Goal: Task Accomplishment & Management: Complete application form

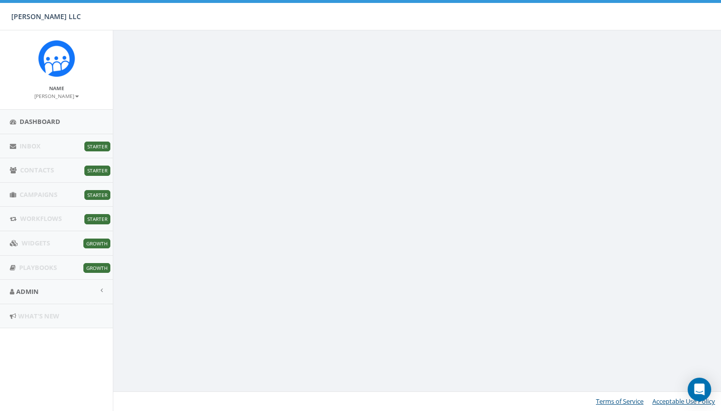
scroll to position [30, 0]
click at [94, 190] on span "Starter" at bounding box center [97, 195] width 26 height 10
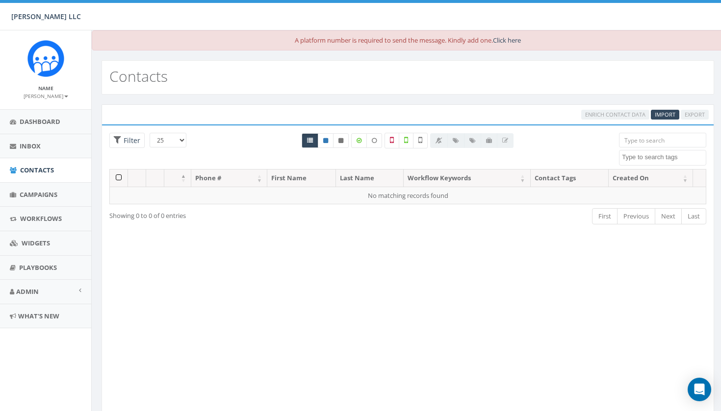
click at [515, 40] on link "Click here" at bounding box center [507, 40] width 28 height 9
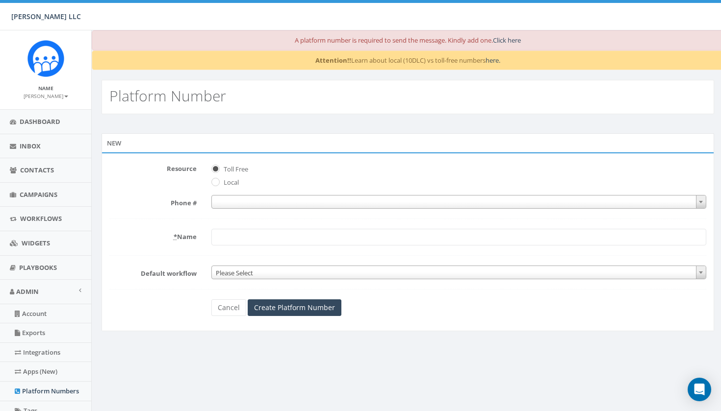
click at [228, 204] on span at bounding box center [458, 202] width 495 height 14
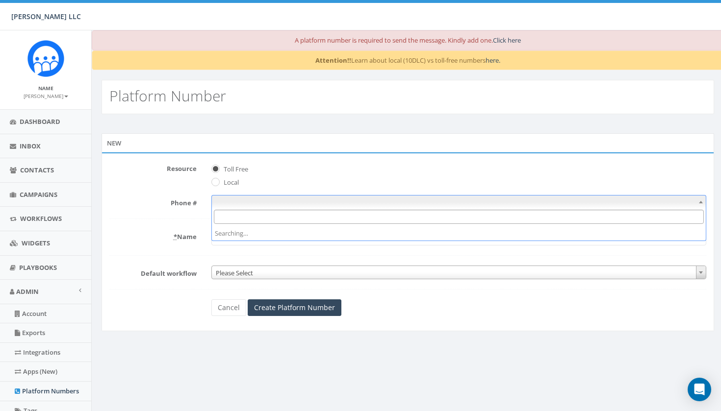
click at [245, 217] on input "Search" at bounding box center [459, 217] width 490 height 14
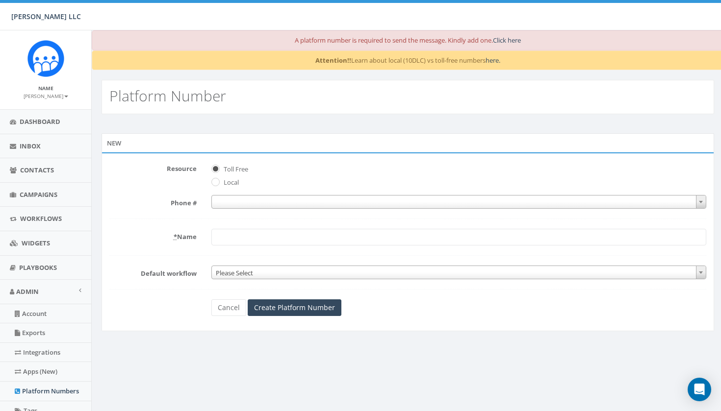
click at [216, 182] on input "Local" at bounding box center [214, 183] width 6 height 6
radio input "true"
click at [216, 169] on input "Toll Free" at bounding box center [214, 169] width 6 height 6
radio input "true"
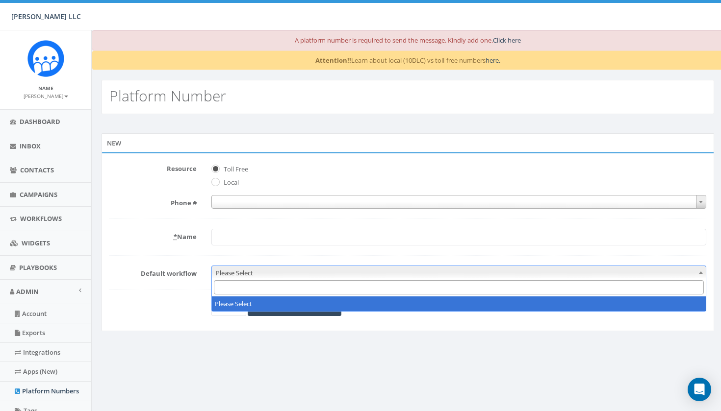
click at [262, 271] on span "Please Select" at bounding box center [459, 273] width 494 height 14
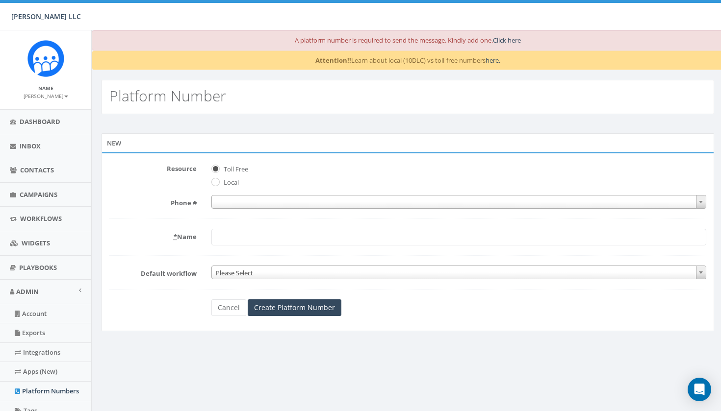
click at [221, 183] on label "Local" at bounding box center [230, 183] width 18 height 10
click at [218, 183] on input "Local" at bounding box center [214, 183] width 6 height 6
radio input "true"
click at [221, 167] on label "Toll Free" at bounding box center [234, 170] width 27 height 10
click at [218, 167] on input "Toll Free" at bounding box center [214, 169] width 6 height 6
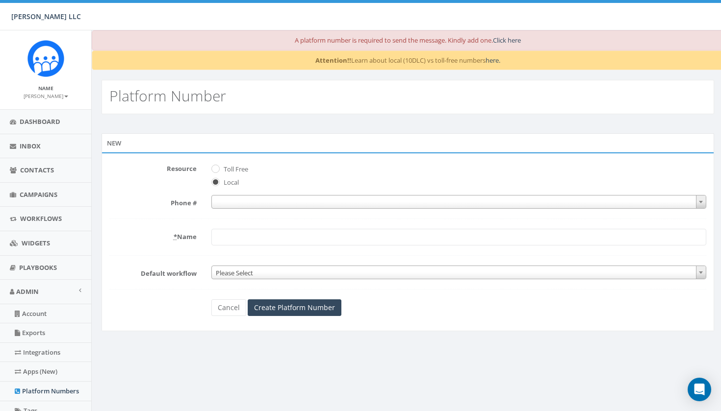
radio input "true"
click at [302, 206] on span at bounding box center [458, 202] width 495 height 14
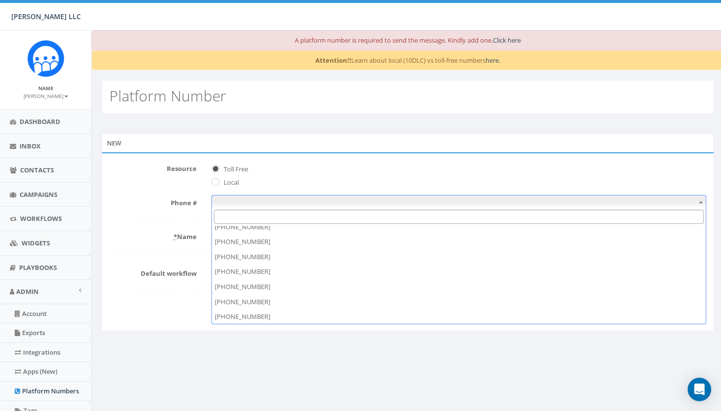
scroll to position [43, 0]
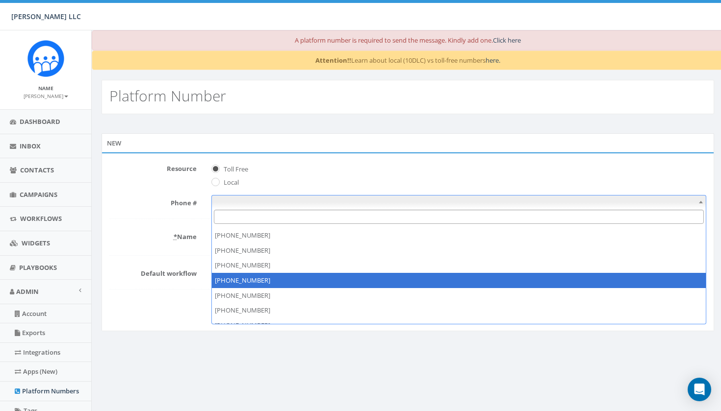
select select "+18773986175"
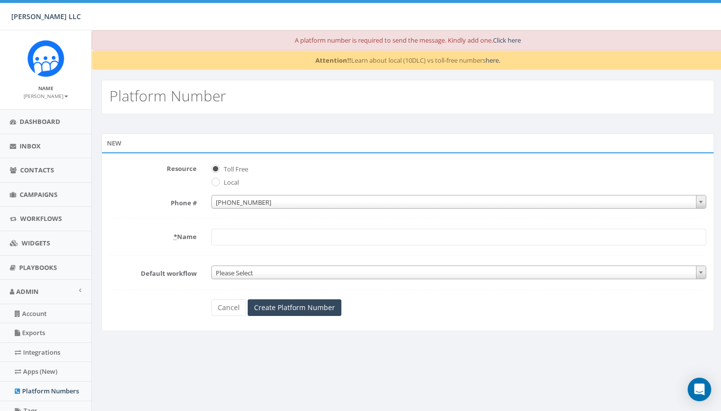
click at [286, 233] on input "* Name" at bounding box center [458, 237] width 495 height 17
type input "STAKE"
click at [287, 306] on input "Create Platform Number" at bounding box center [295, 308] width 94 height 17
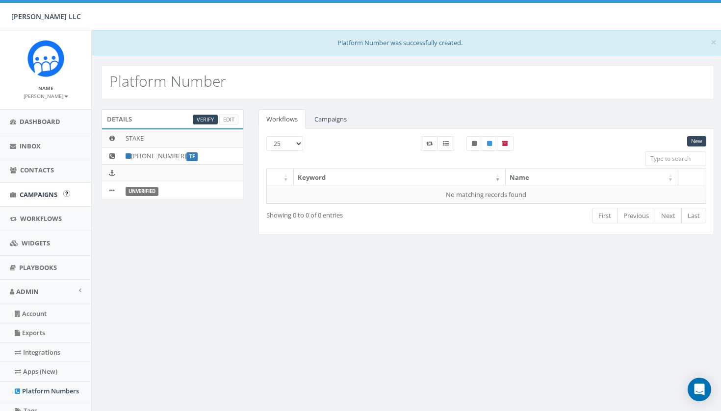
click at [43, 194] on span "Campaigns" at bounding box center [39, 194] width 38 height 9
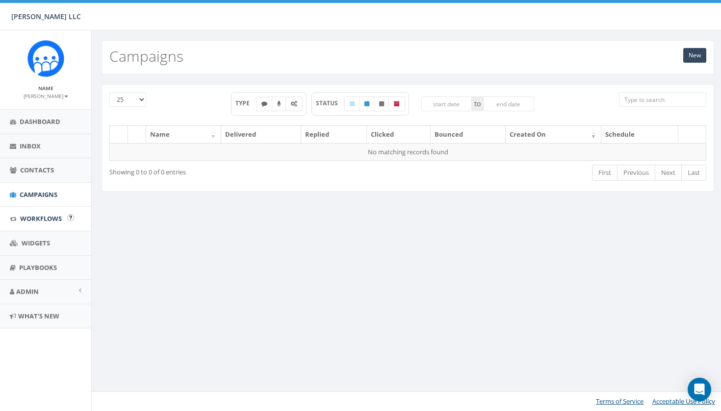
click at [49, 217] on span "Workflows" at bounding box center [41, 218] width 42 height 9
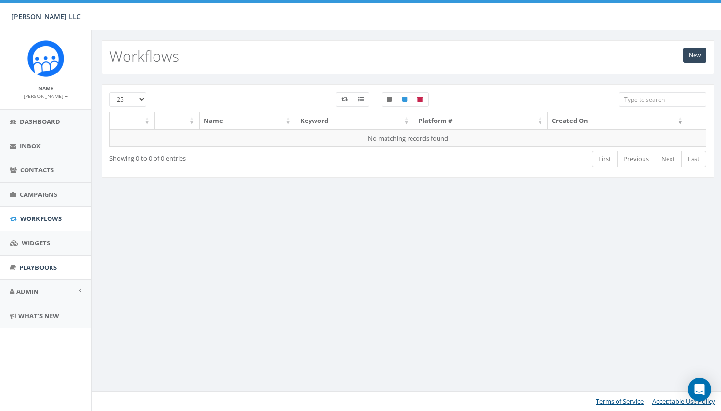
click at [56, 264] on span "Playbooks" at bounding box center [38, 267] width 38 height 9
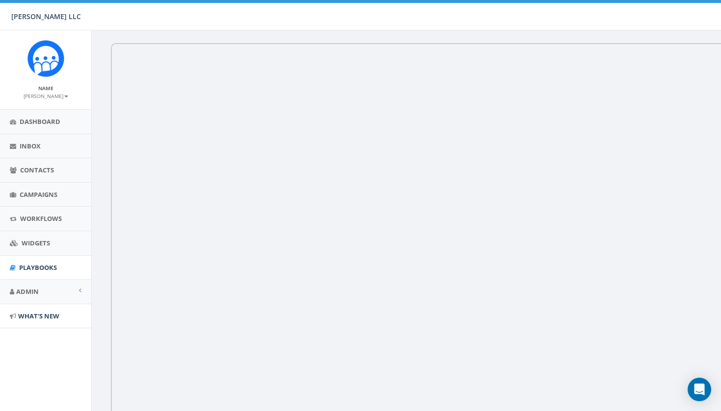
click at [45, 312] on span "What's New" at bounding box center [38, 316] width 41 height 9
click at [41, 171] on span "Contacts" at bounding box center [37, 170] width 34 height 9
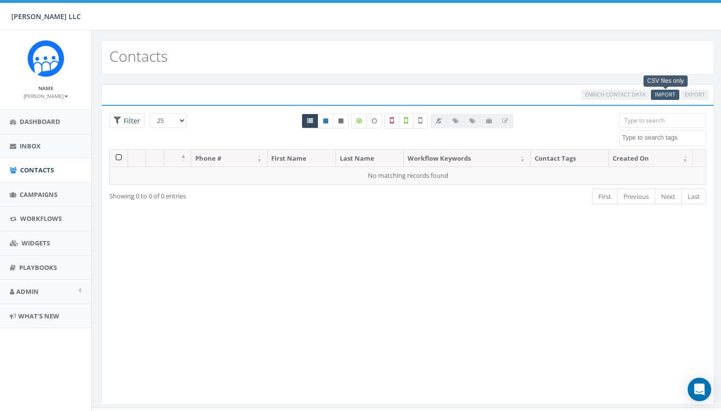
click at [667, 91] on span "Import" at bounding box center [665, 94] width 21 height 7
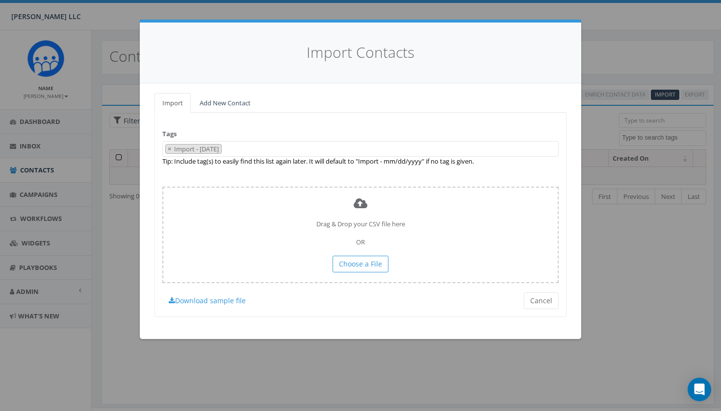
click at [226, 102] on link "Add New Contact" at bounding box center [225, 103] width 67 height 20
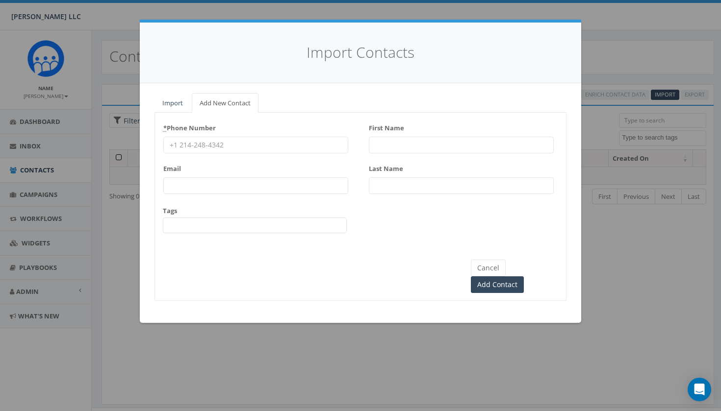
click at [179, 102] on link "Import" at bounding box center [172, 103] width 36 height 20
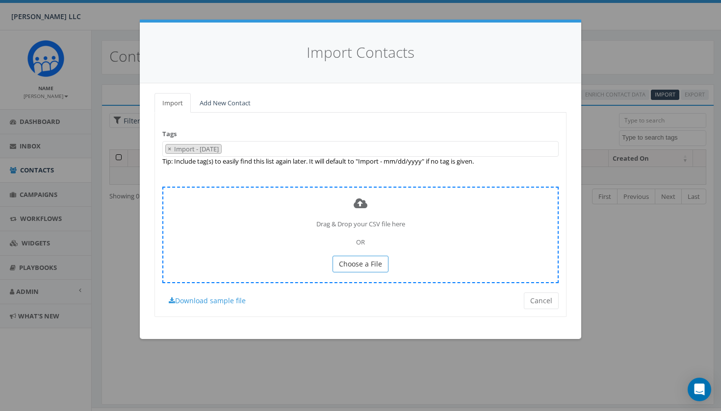
click at [359, 261] on span "Choose a File" at bounding box center [360, 263] width 43 height 9
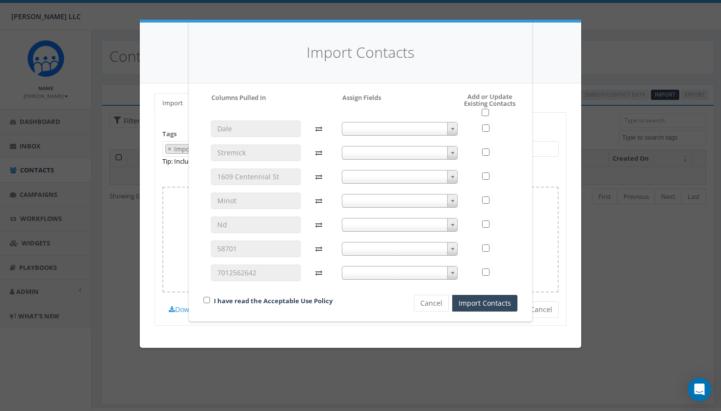
click at [454, 130] on span at bounding box center [452, 129] width 10 height 13
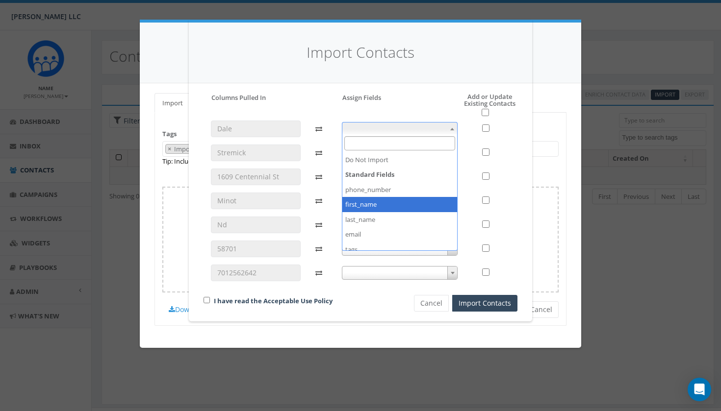
select select "first_name"
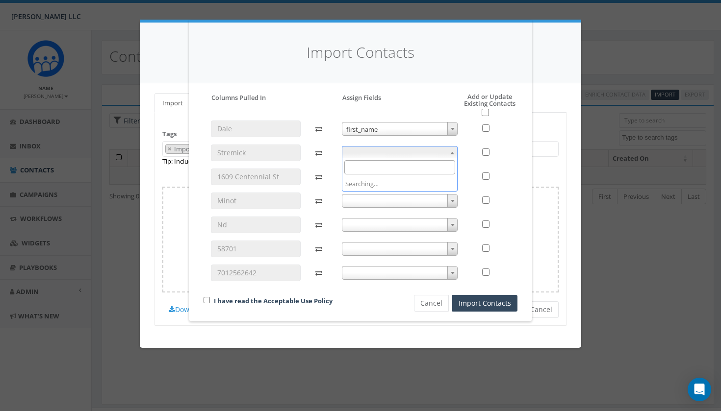
click at [451, 152] on b at bounding box center [452, 153] width 4 height 2
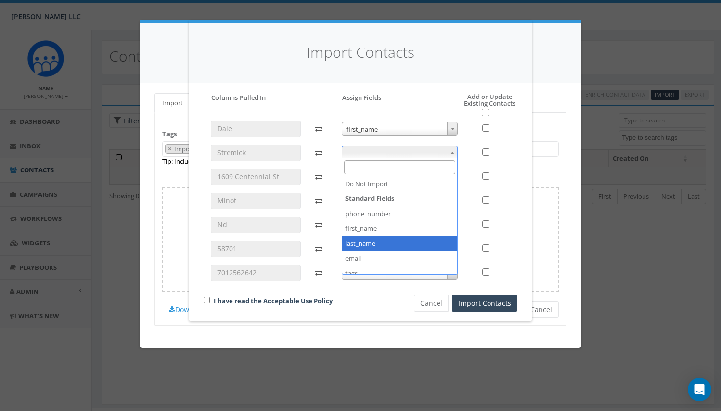
select select "last_name"
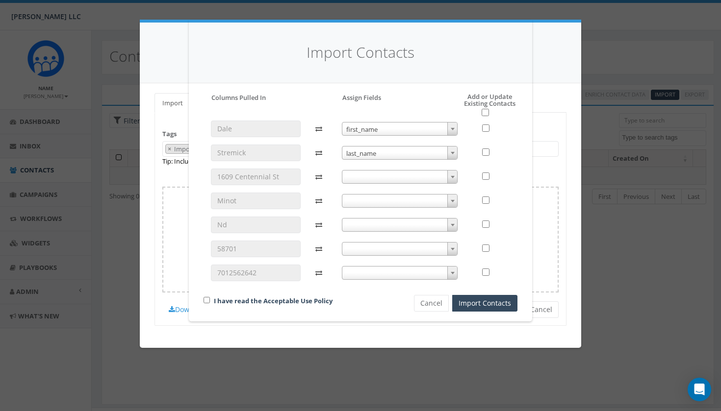
click at [456, 173] on span at bounding box center [452, 177] width 10 height 13
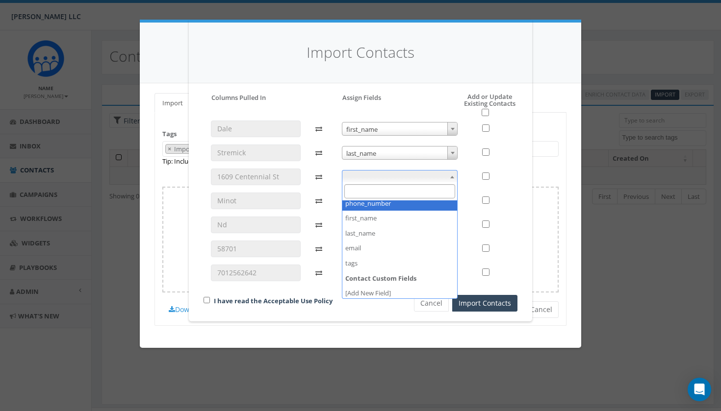
scroll to position [34, 0]
click at [414, 99] on div "Please accept policy to proceed Please map phone number field to proceed Column…" at bounding box center [361, 202] width 314 height 219
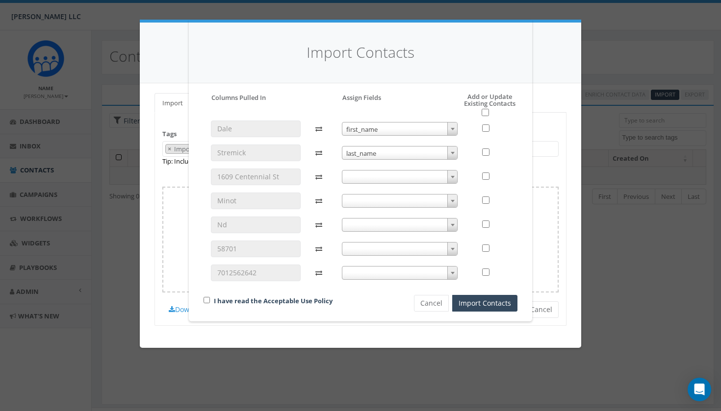
click at [454, 274] on span at bounding box center [452, 273] width 10 height 13
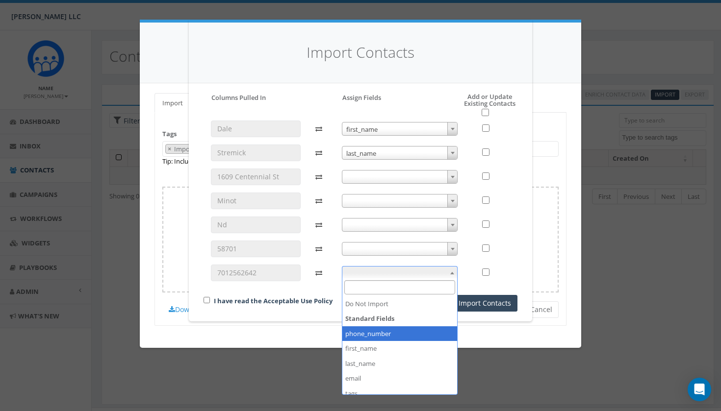
select select "phone_number"
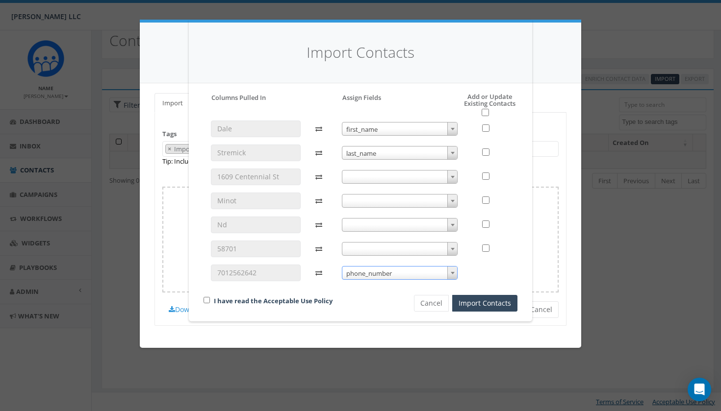
scroll to position [16, 0]
click at [210, 298] on div "I have read the Acceptable Use Policy" at bounding box center [292, 301] width 192 height 13
click at [207, 298] on input "checkbox" at bounding box center [207, 300] width 6 height 6
checkbox input "true"
click at [469, 305] on button "Import Contacts" at bounding box center [484, 303] width 65 height 17
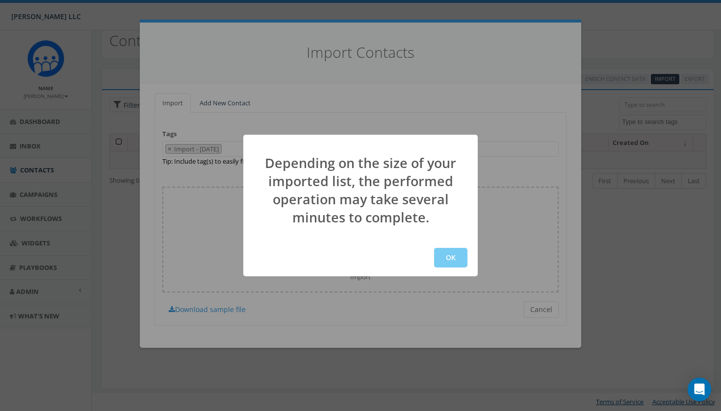
click at [452, 261] on button "OK" at bounding box center [450, 258] width 33 height 20
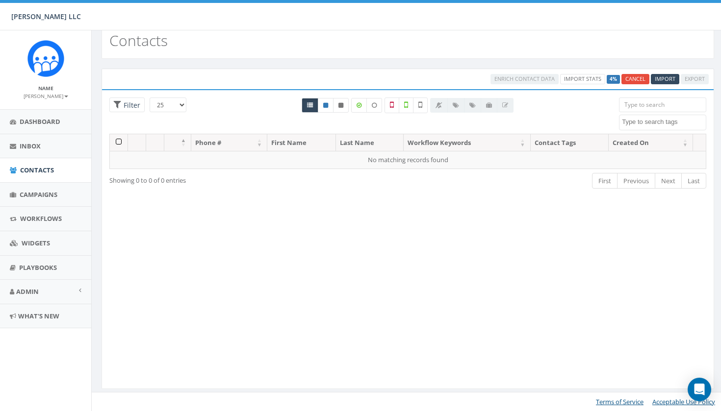
scroll to position [16, 0]
click at [76, 288] on link "Admin" at bounding box center [45, 292] width 91 height 24
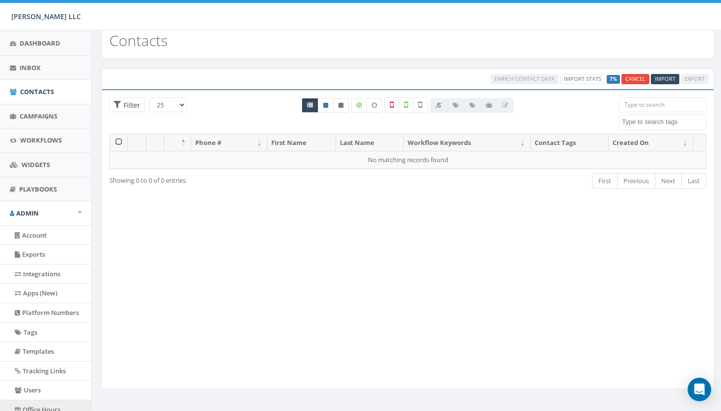
scroll to position [73, 0]
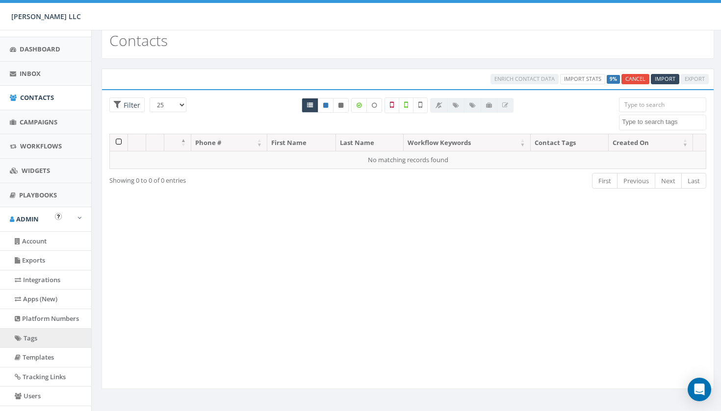
click at [56, 338] on link "Tags" at bounding box center [45, 338] width 91 height 19
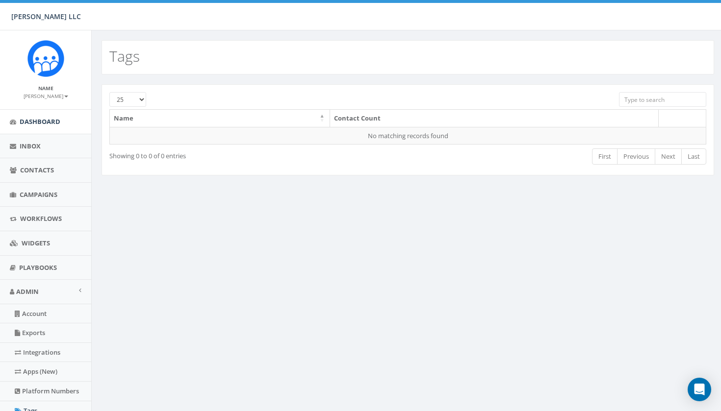
click at [47, 125] on span "Dashboard" at bounding box center [40, 121] width 41 height 9
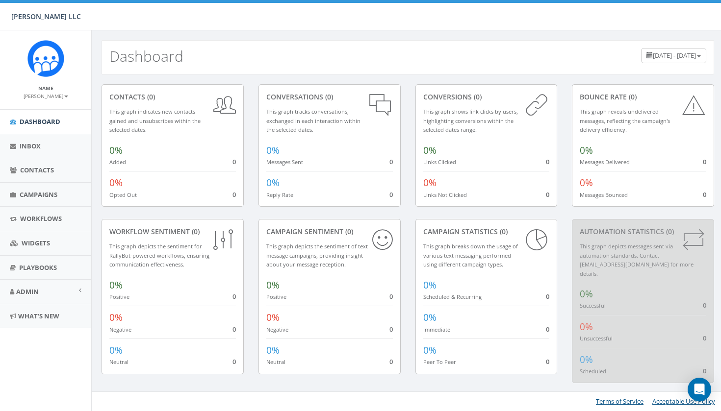
click at [195, 141] on div "0% Added 0" at bounding box center [172, 152] width 127 height 27
click at [53, 140] on link "Inbox" at bounding box center [45, 146] width 91 height 24
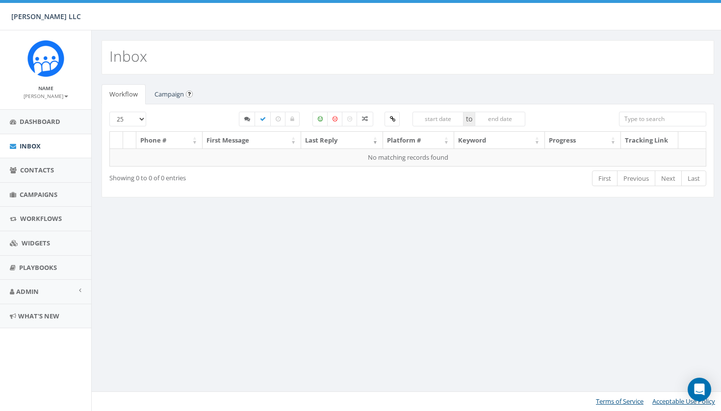
click at [183, 95] on link "Campaign" at bounding box center [169, 94] width 45 height 20
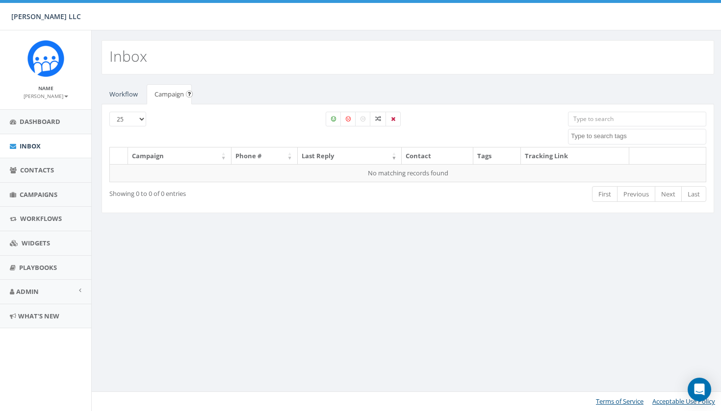
click at [188, 94] on input "image" at bounding box center [189, 94] width 7 height 7
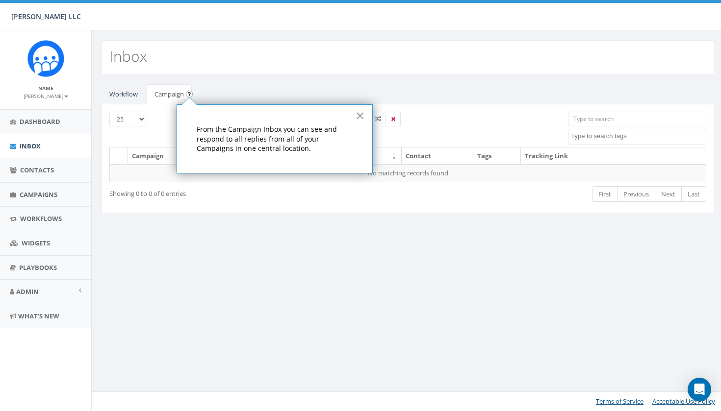
click at [188, 94] on input "image" at bounding box center [189, 94] width 7 height 7
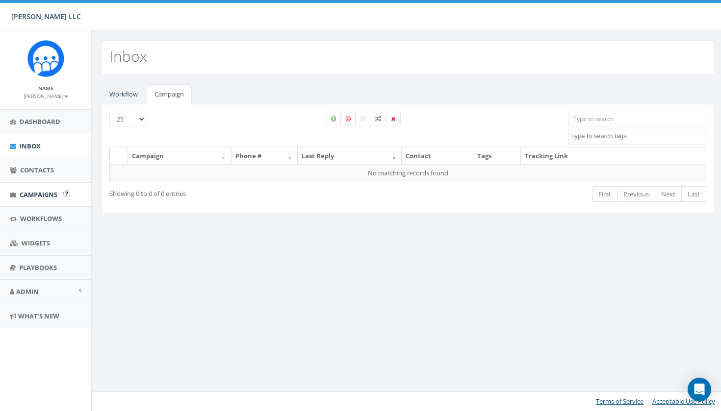
click at [51, 191] on span "Campaigns" at bounding box center [39, 194] width 38 height 9
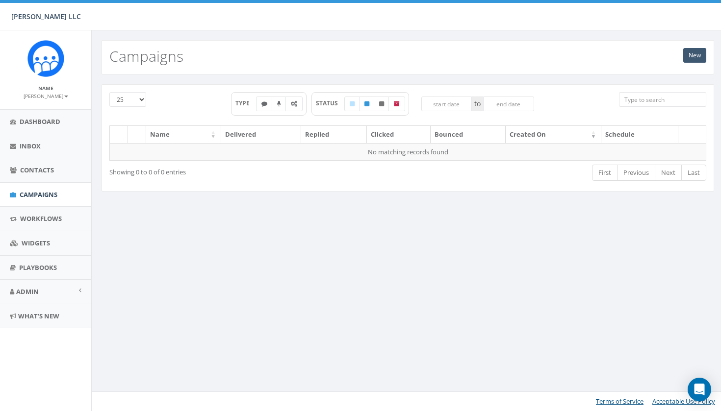
click at [695, 56] on link "New" at bounding box center [694, 55] width 23 height 15
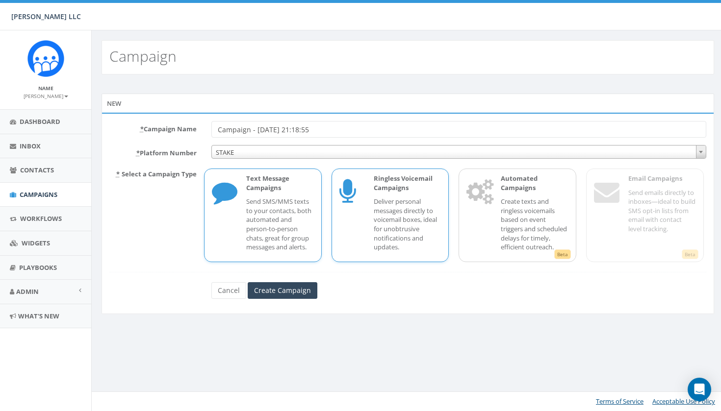
click at [406, 209] on p "Deliver personal messages directly to voicemail boxes, ideal for unobtrusive no…" at bounding box center [408, 224] width 68 height 54
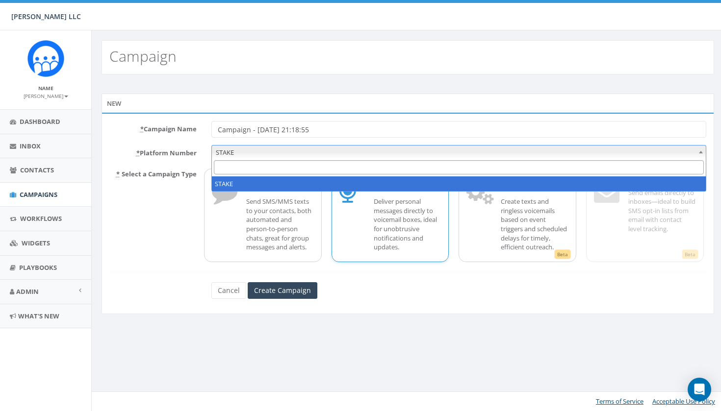
click at [337, 149] on span "STAKE" at bounding box center [459, 153] width 494 height 14
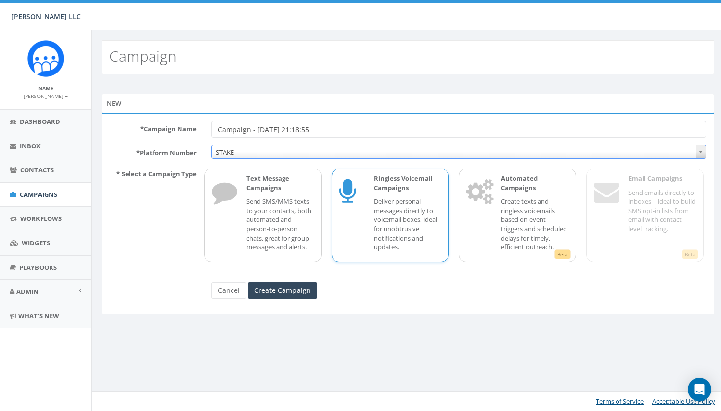
click at [337, 149] on span "STAKE" at bounding box center [459, 153] width 494 height 14
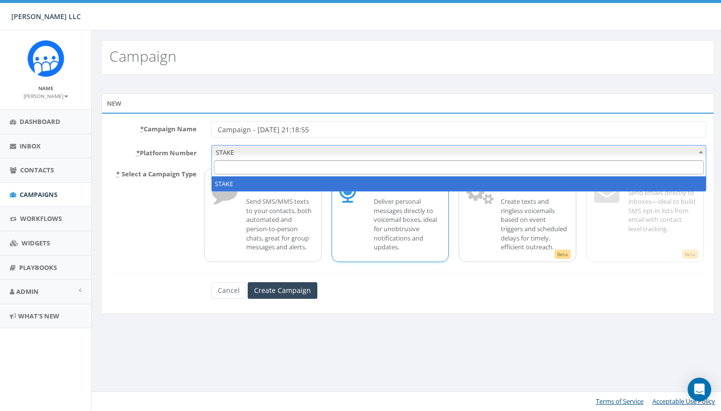
click at [337, 149] on span "STAKE" at bounding box center [459, 153] width 494 height 14
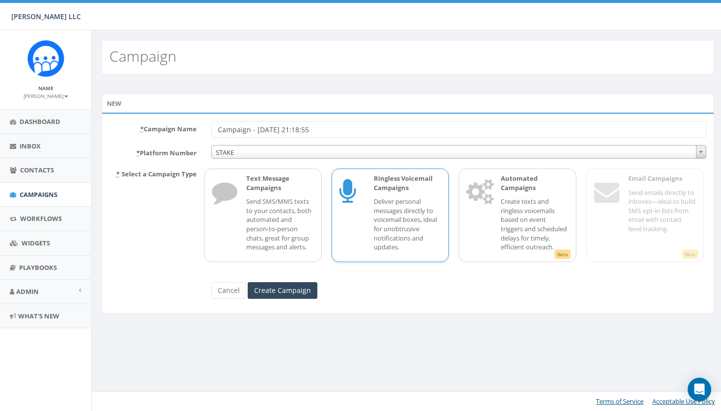
click at [359, 197] on icon at bounding box center [351, 193] width 25 height 39
click at [298, 294] on input "Create Campaign" at bounding box center [283, 290] width 70 height 17
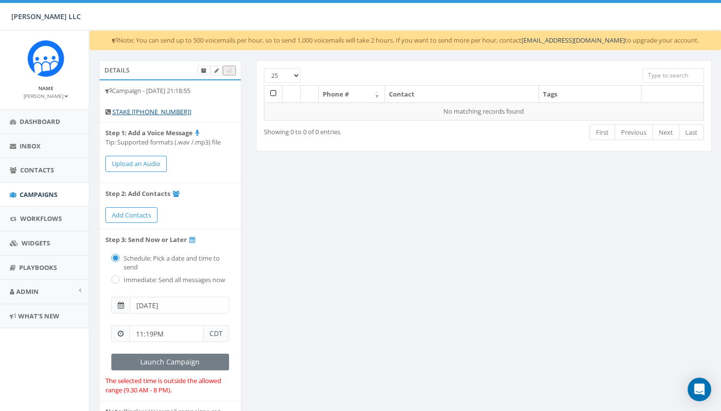
scroll to position [0, 2]
click at [51, 216] on span "Workflows" at bounding box center [41, 218] width 42 height 9
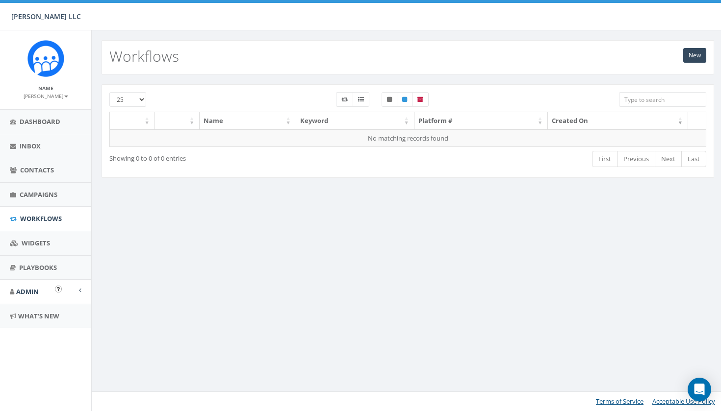
click at [27, 289] on span "Admin" at bounding box center [27, 291] width 23 height 9
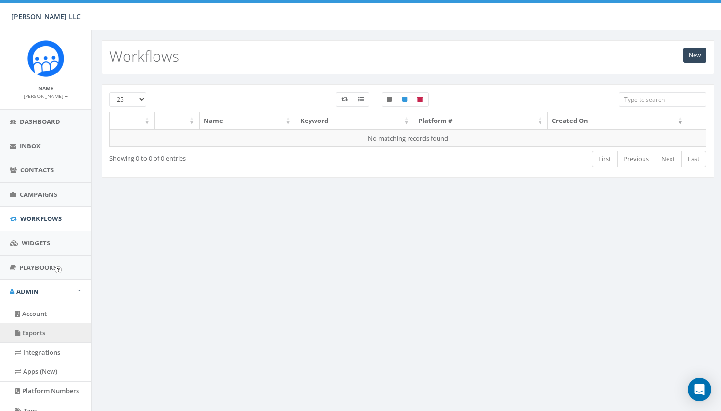
scroll to position [41, 0]
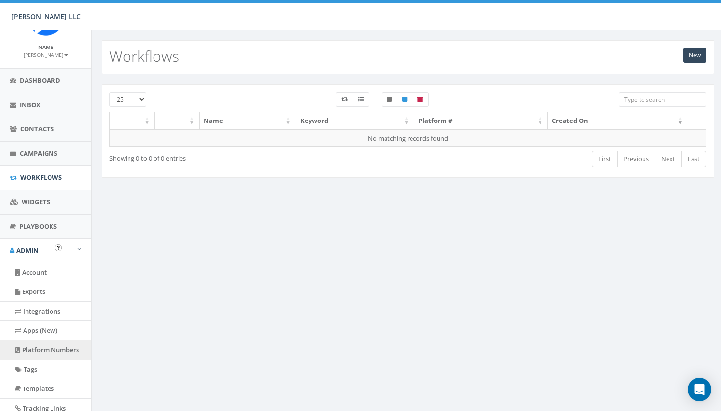
click at [50, 344] on link "Platform Numbers" at bounding box center [45, 350] width 91 height 19
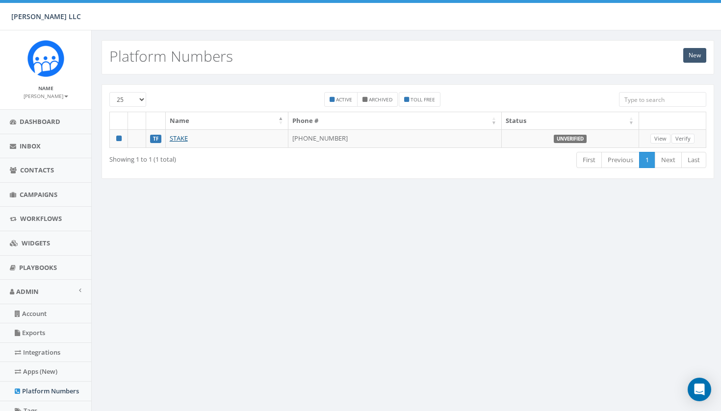
click at [697, 54] on link "New" at bounding box center [694, 55] width 23 height 15
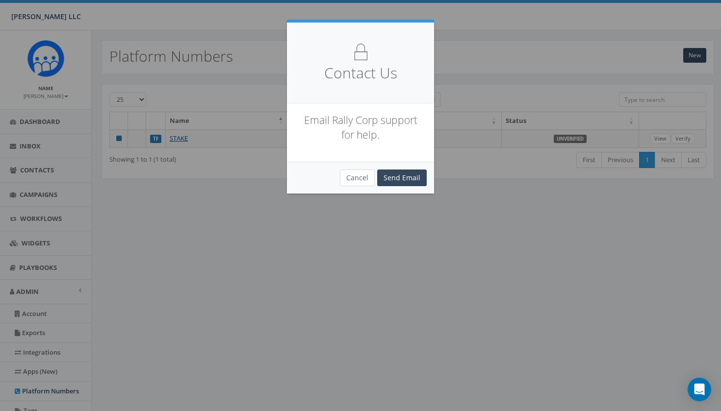
click at [362, 177] on button "Cancel" at bounding box center [357, 178] width 35 height 17
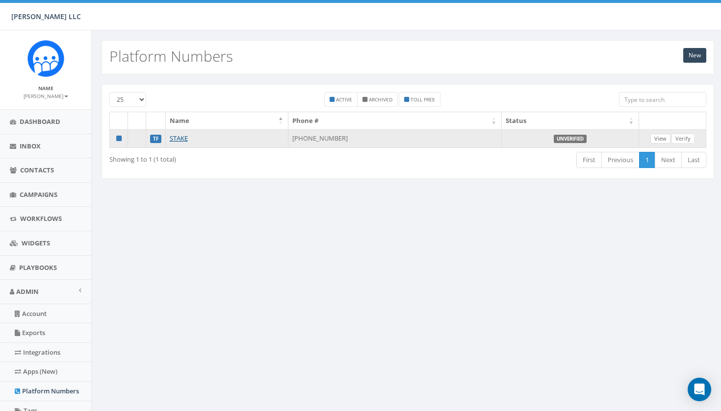
click at [663, 138] on link "View" at bounding box center [660, 139] width 20 height 10
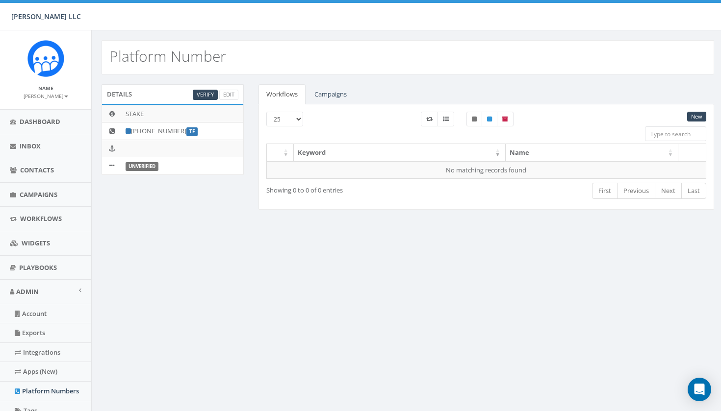
click at [293, 306] on div "Platform Number Details Verify Edit STAKE [PHONE_NUMBER] TF Unverified Workflow…" at bounding box center [407, 286] width 633 height 513
click at [243, 215] on div "Details Verify Edit STAKE [PHONE_NUMBER] TF Unverified Workflows Campaigns New …" at bounding box center [407, 153] width 627 height 138
click at [331, 90] on link "Campaigns" at bounding box center [330, 94] width 48 height 20
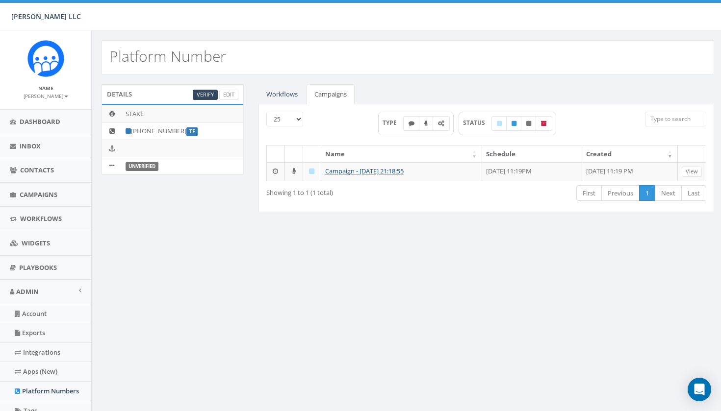
click at [283, 95] on link "Workflows" at bounding box center [281, 94] width 47 height 20
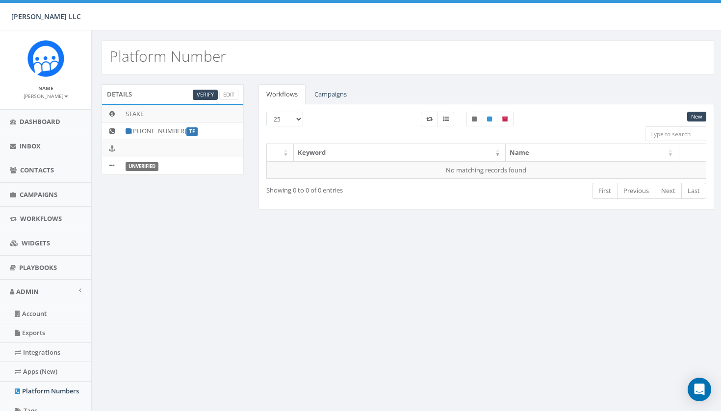
click at [251, 180] on div "Workflows Campaigns New 25 50 100 Keyword Name No matching records found Showin…" at bounding box center [486, 153] width 470 height 138
click at [226, 212] on div "Details Verify Edit STAKE +1 877-398-6175 TF Unverified Workflows Campaigns New…" at bounding box center [407, 153] width 627 height 138
click at [223, 96] on link "Edit" at bounding box center [228, 95] width 19 height 10
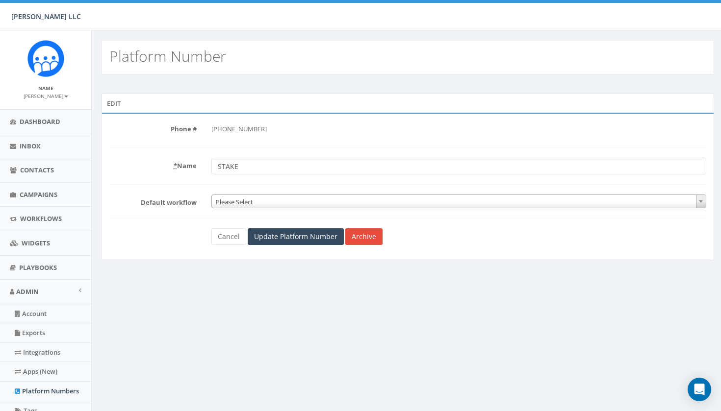
click at [303, 200] on span "Please Select" at bounding box center [459, 202] width 494 height 14
click at [291, 203] on span "Please Select" at bounding box center [459, 202] width 494 height 14
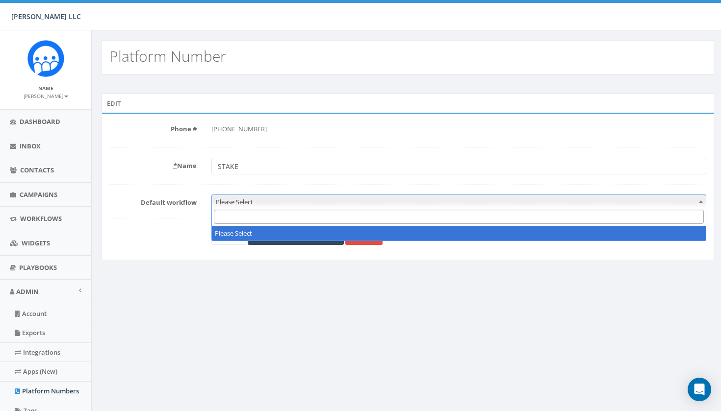
click at [291, 203] on span "Please Select" at bounding box center [459, 202] width 494 height 14
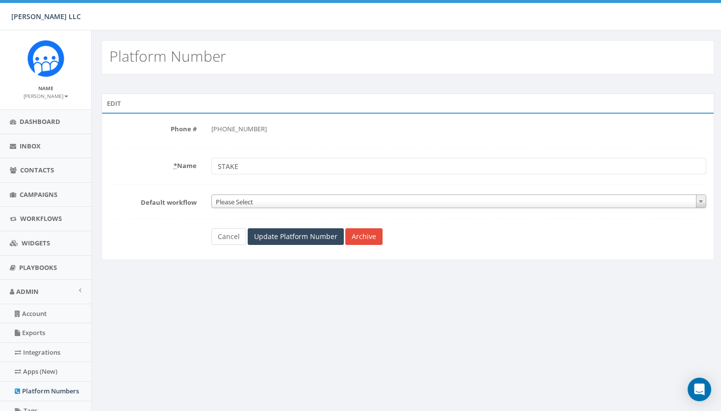
click at [229, 233] on link "Cancel" at bounding box center [228, 237] width 35 height 17
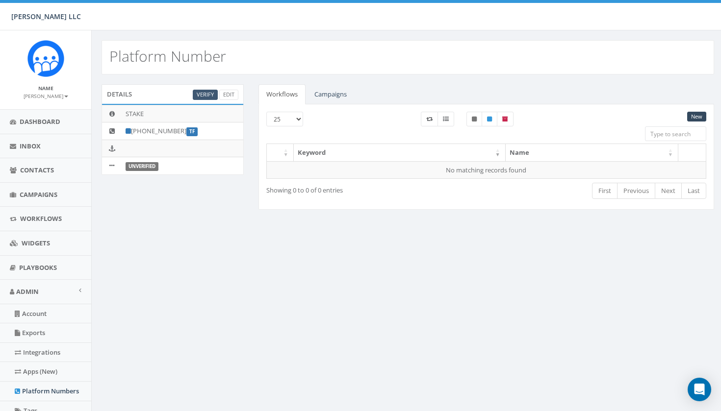
click at [211, 97] on link "Verify" at bounding box center [205, 95] width 25 height 10
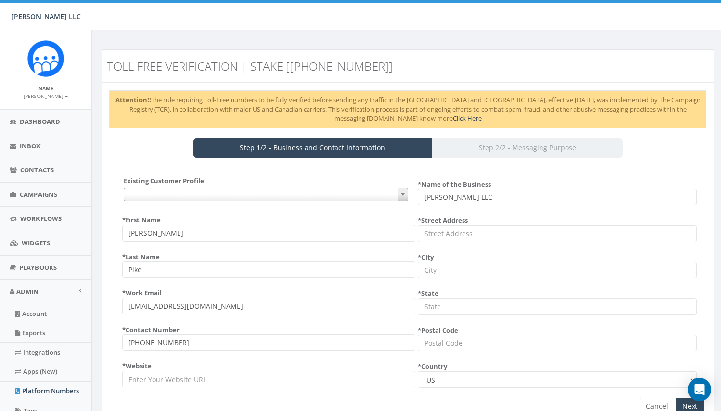
select select "US"
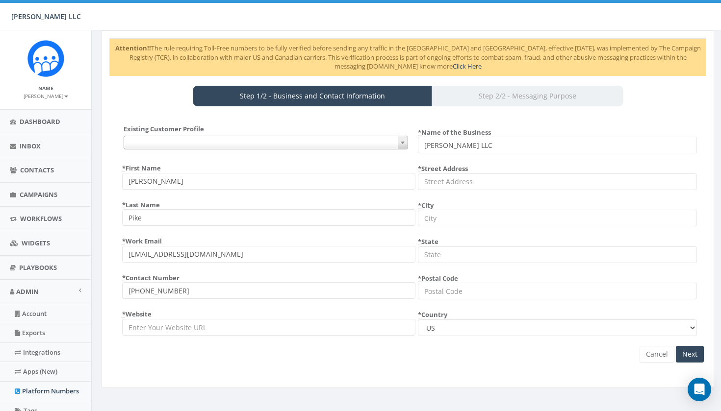
scroll to position [47, 0]
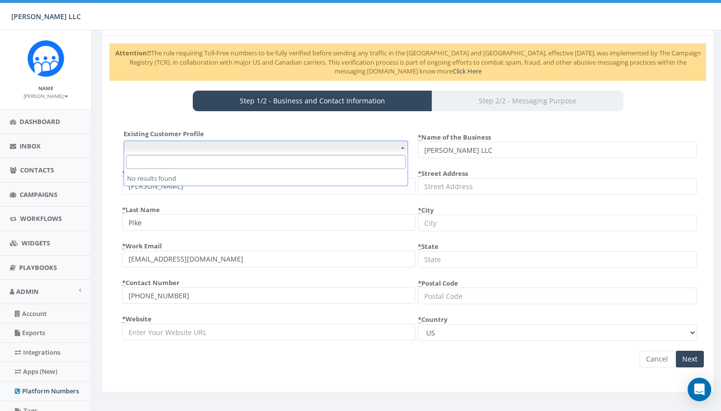
click at [292, 141] on span at bounding box center [266, 148] width 284 height 14
click at [291, 146] on span at bounding box center [266, 148] width 284 height 14
click at [684, 356] on input "Next" at bounding box center [690, 359] width 28 height 17
click at [687, 356] on input "Next" at bounding box center [690, 359] width 28 height 17
click at [539, 103] on div "Step 1/2 - Business and Contact Information Step 2/2 - Messaging Purpose" at bounding box center [408, 101] width 431 height 21
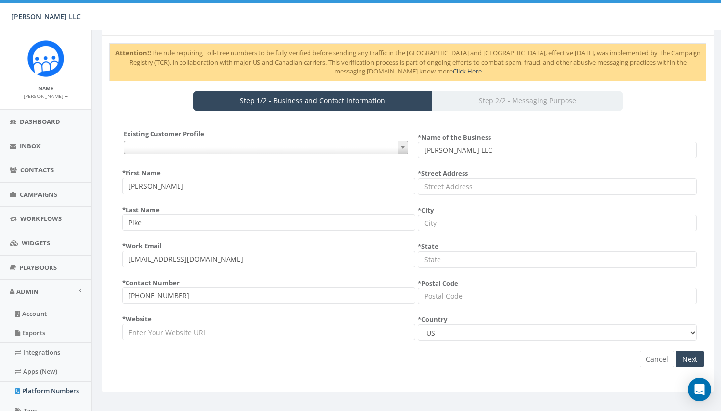
click at [453, 70] on link "Click Here" at bounding box center [467, 71] width 29 height 9
click at [495, 98] on div "Step 1/2 - Business and Contact Information Step 2/2 - Messaging Purpose" at bounding box center [408, 101] width 431 height 21
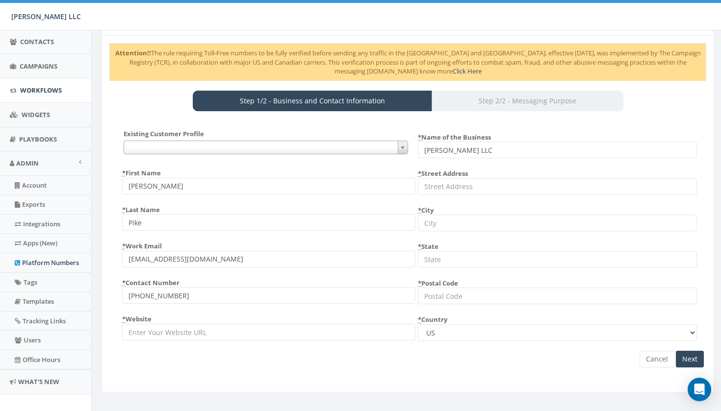
scroll to position [131, 0]
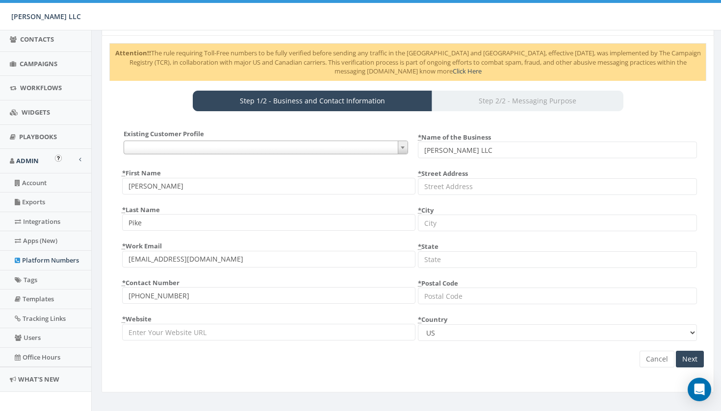
click at [47, 255] on link "Platform Numbers" at bounding box center [45, 260] width 91 height 19
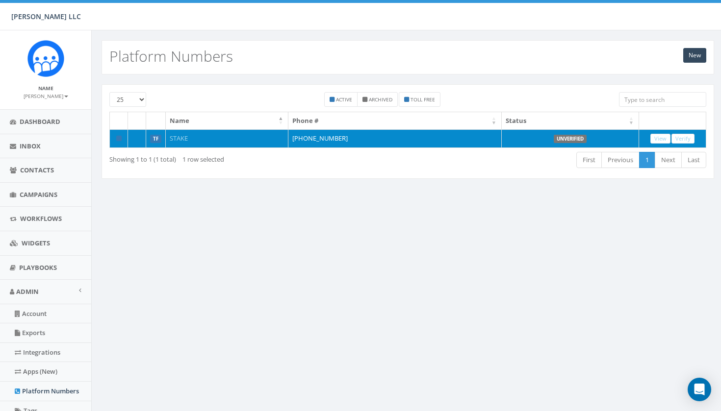
click at [179, 137] on link "STAKE" at bounding box center [179, 138] width 18 height 9
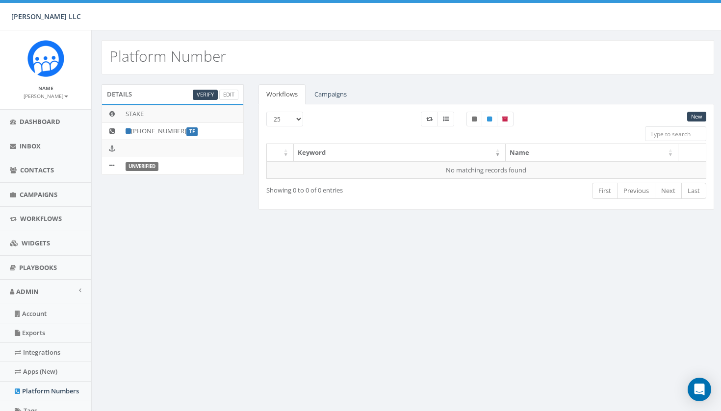
click at [226, 94] on link "Edit" at bounding box center [228, 95] width 19 height 10
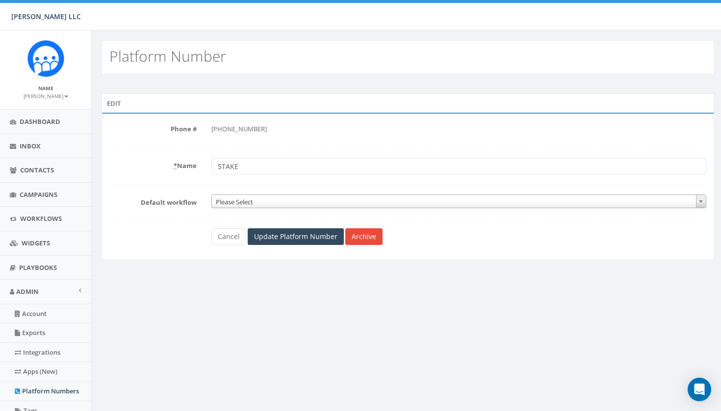
click at [237, 124] on div "[PHONE_NUMBER]" at bounding box center [458, 129] width 495 height 17
click at [241, 131] on div "[PHONE_NUMBER]" at bounding box center [458, 129] width 495 height 17
click at [224, 164] on input "STAKE" at bounding box center [458, 166] width 495 height 17
click at [239, 199] on span "Please Select" at bounding box center [459, 202] width 494 height 14
click at [262, 218] on form "Phone # +1 877-398-6175 * Name STAKE Default workflow Please Select Please Sele…" at bounding box center [407, 183] width 597 height 124
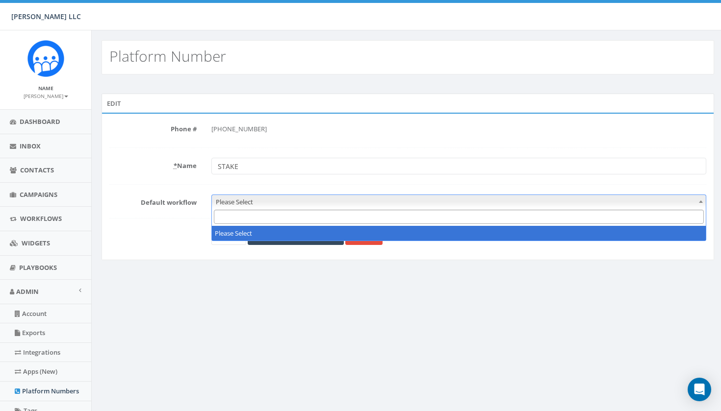
click at [274, 204] on span "Please Select" at bounding box center [459, 202] width 494 height 14
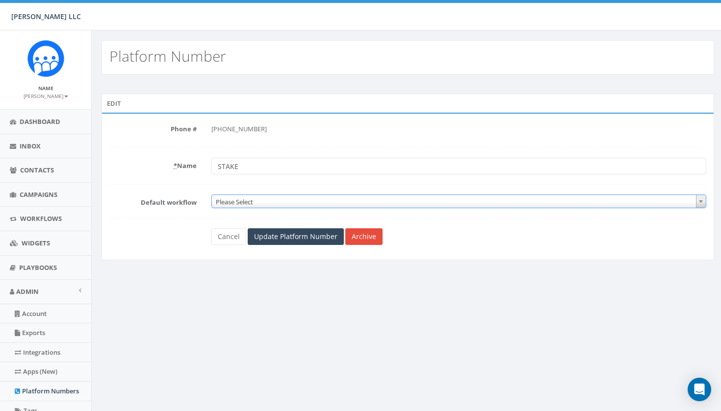
click at [274, 204] on span "Please Select" at bounding box center [459, 202] width 494 height 14
click at [283, 237] on input "Update Platform Number" at bounding box center [296, 237] width 96 height 17
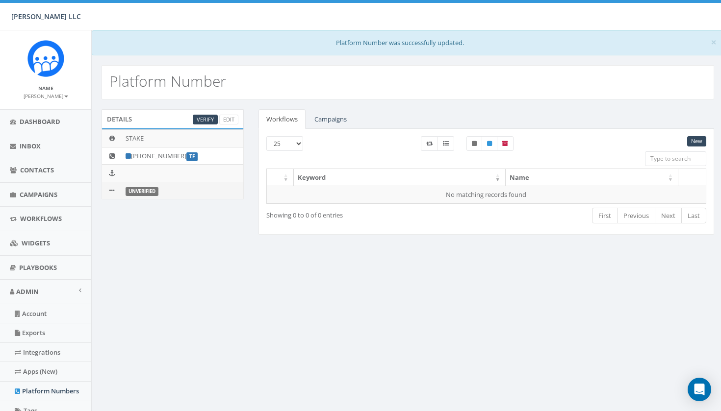
click at [141, 190] on label "Unverified" at bounding box center [142, 191] width 33 height 9
click at [108, 192] on td at bounding box center [112, 190] width 20 height 17
click at [169, 155] on td "[PHONE_NUMBER] TF" at bounding box center [183, 156] width 122 height 18
click at [129, 155] on icon at bounding box center [128, 156] width 5 height 6
click at [227, 117] on link "Edit" at bounding box center [228, 120] width 19 height 10
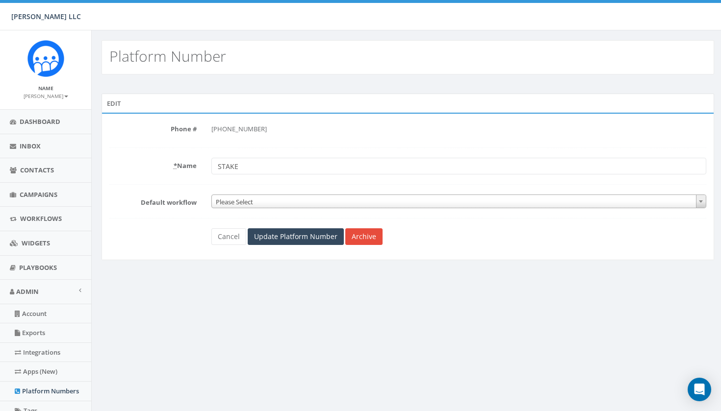
click at [249, 133] on div "[PHONE_NUMBER]" at bounding box center [458, 129] width 495 height 17
click at [250, 131] on div "+1 877-398-6175" at bounding box center [458, 129] width 495 height 17
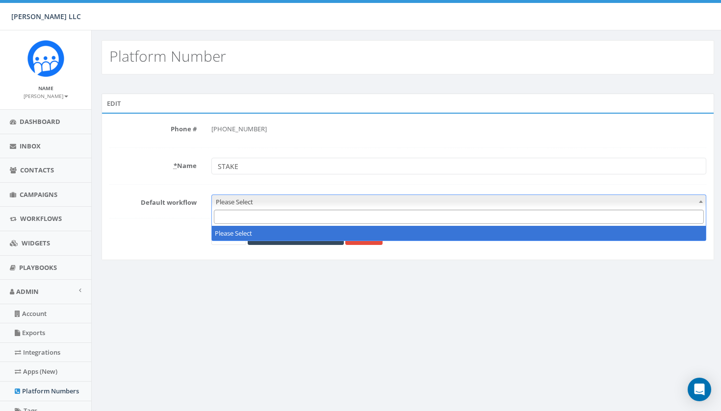
click at [248, 202] on span "Please Select" at bounding box center [459, 202] width 494 height 14
click at [249, 202] on span "Please Select" at bounding box center [459, 202] width 494 height 14
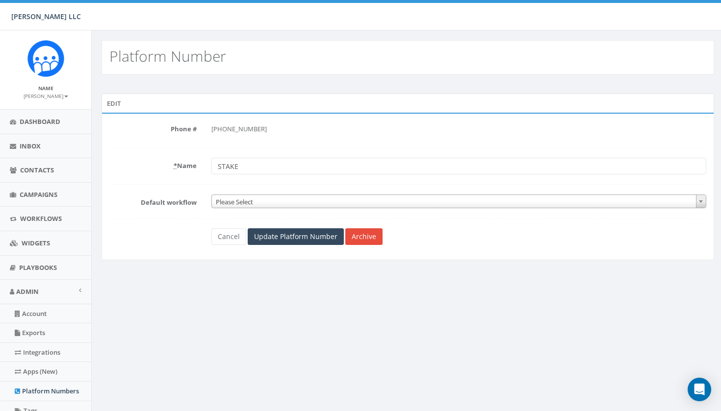
click at [253, 166] on input "STAKE" at bounding box center [458, 166] width 495 height 17
click at [349, 237] on link "Archive" at bounding box center [363, 237] width 37 height 17
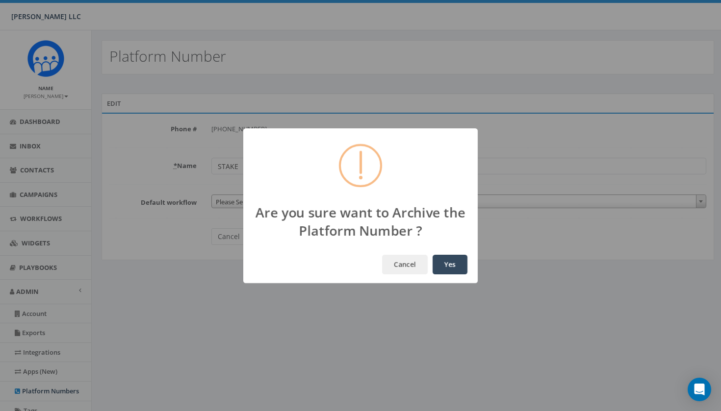
click at [444, 265] on button "Yes" at bounding box center [450, 265] width 35 height 20
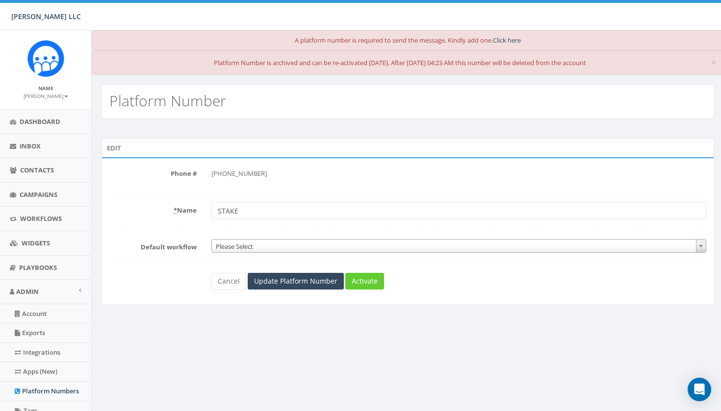
click at [513, 41] on link "Click here" at bounding box center [507, 40] width 28 height 9
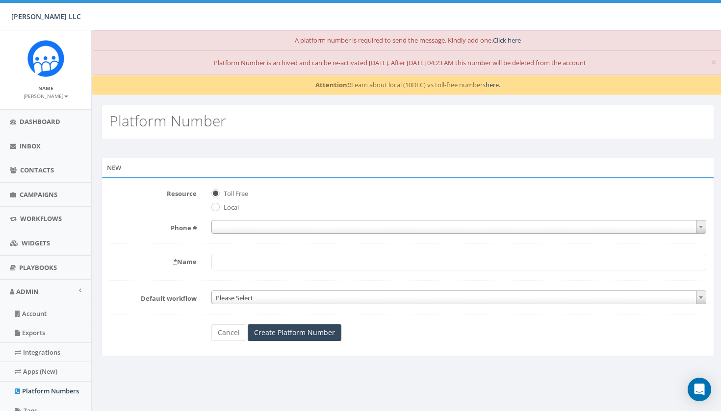
click at [212, 208] on input "Local" at bounding box center [214, 207] width 6 height 6
radio input "true"
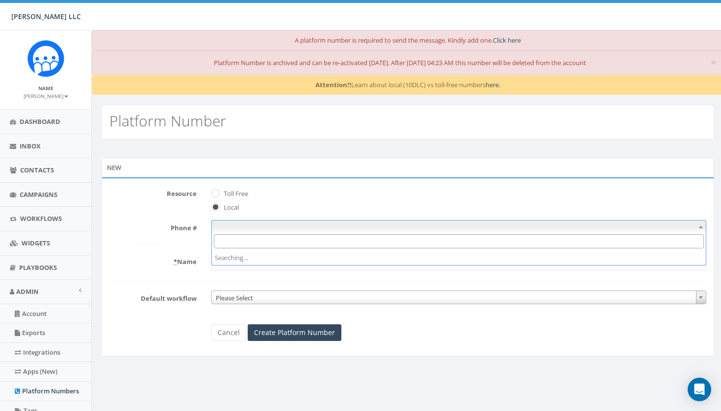
click at [253, 229] on span at bounding box center [458, 227] width 495 height 14
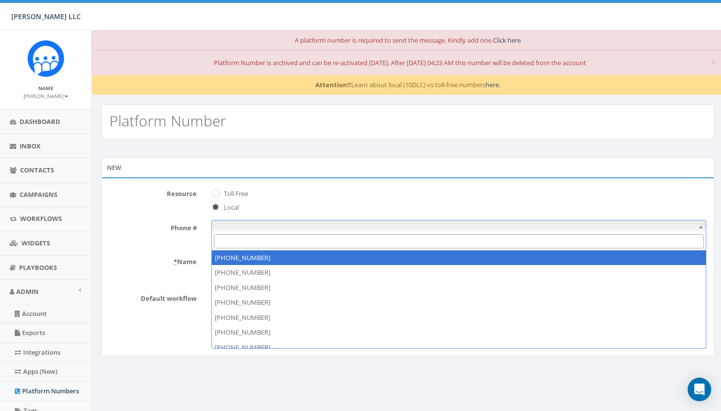
click at [265, 240] on input "Search" at bounding box center [459, 241] width 490 height 14
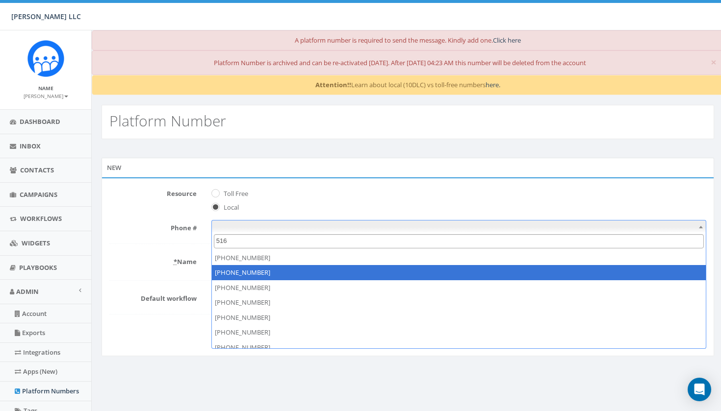
type input "516"
select select "+15167512415"
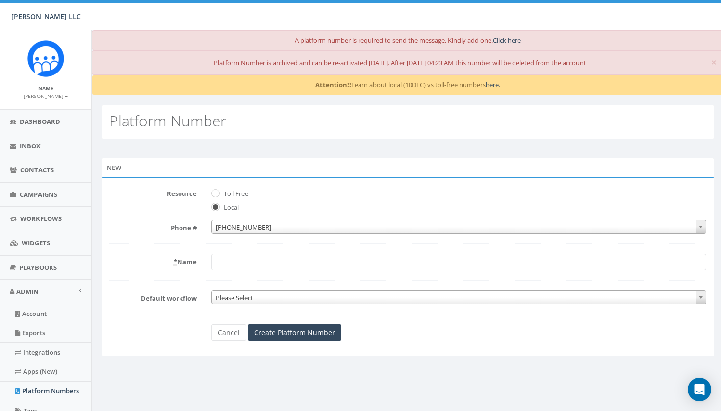
click at [263, 265] on input "* Name" at bounding box center [458, 262] width 495 height 17
type input "STA"
click at [282, 334] on input "Create Platform Number" at bounding box center [295, 333] width 94 height 17
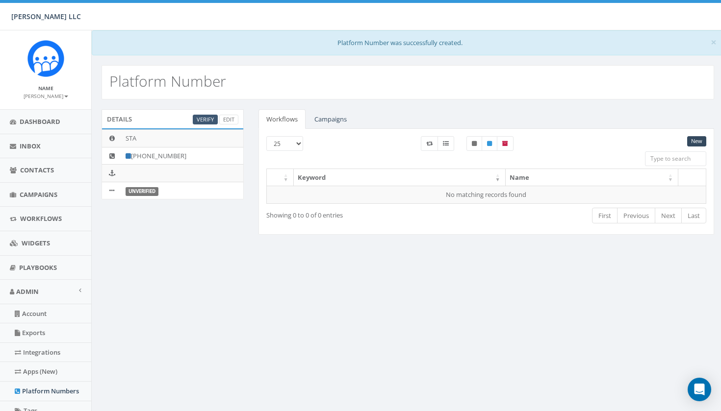
click at [206, 119] on link "Verify" at bounding box center [205, 120] width 25 height 10
click at [138, 190] on label "Unverified" at bounding box center [142, 191] width 33 height 9
click at [208, 118] on link "Verify" at bounding box center [205, 120] width 25 height 10
click at [228, 119] on link "Edit" at bounding box center [228, 120] width 19 height 10
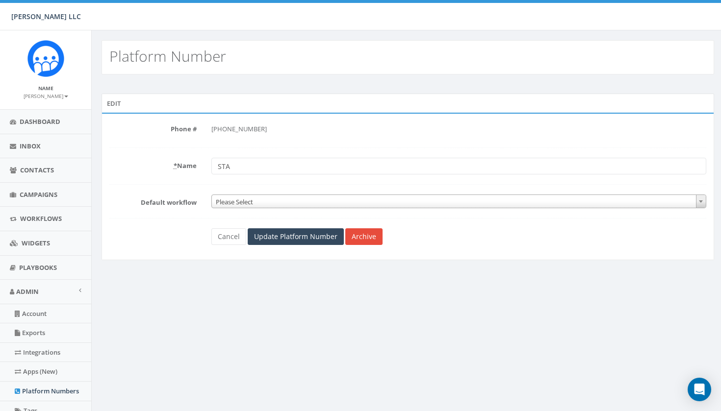
click at [268, 204] on span "Please Select" at bounding box center [459, 202] width 494 height 14
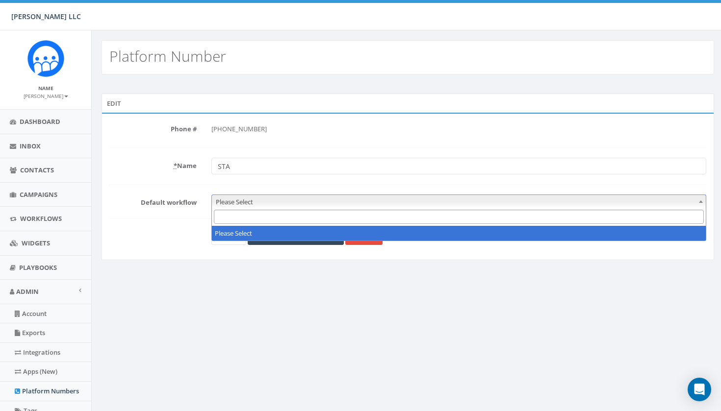
click at [268, 204] on span "Please Select" at bounding box center [459, 202] width 494 height 14
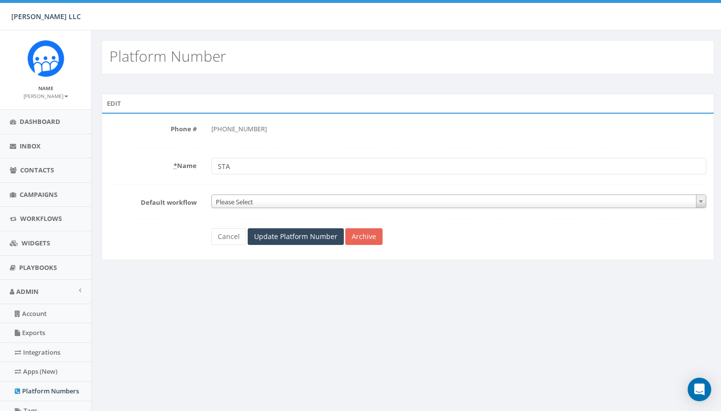
click at [361, 239] on link "Archive" at bounding box center [363, 237] width 37 height 17
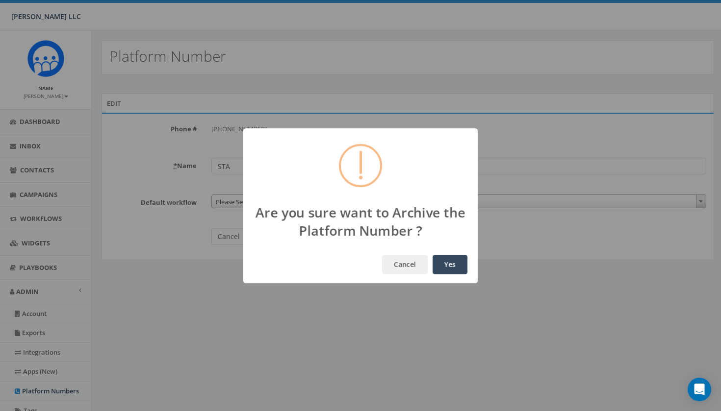
click at [442, 265] on button "Yes" at bounding box center [450, 265] width 35 height 20
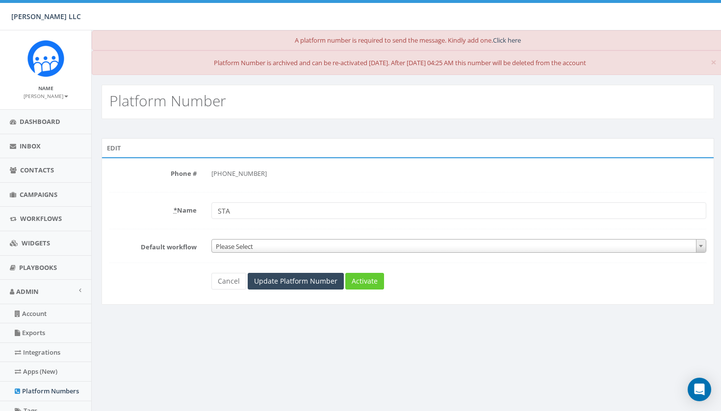
click at [503, 39] on link "Click here" at bounding box center [507, 40] width 28 height 9
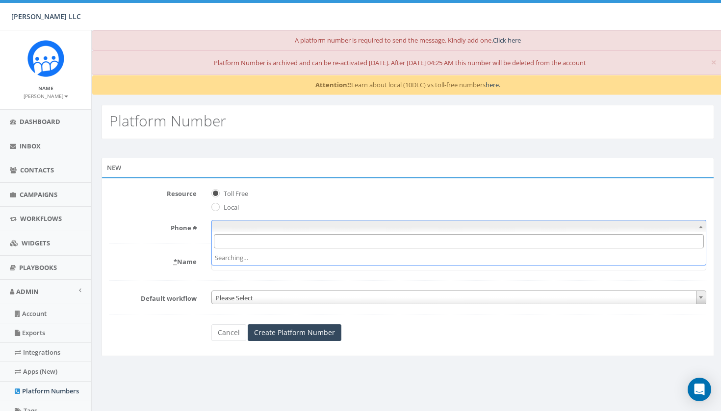
click at [241, 226] on span at bounding box center [458, 227] width 495 height 14
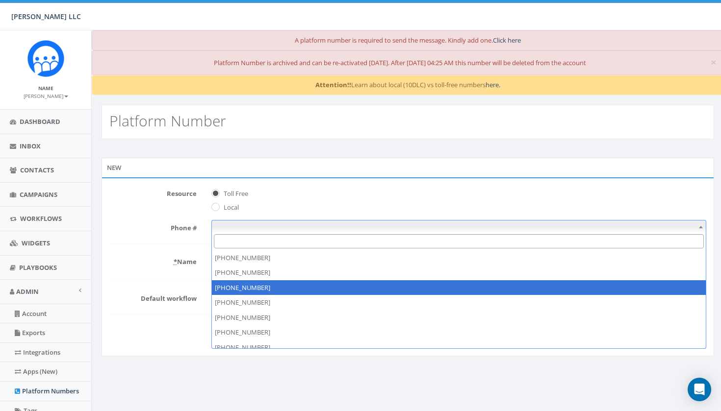
select select "+18776854775"
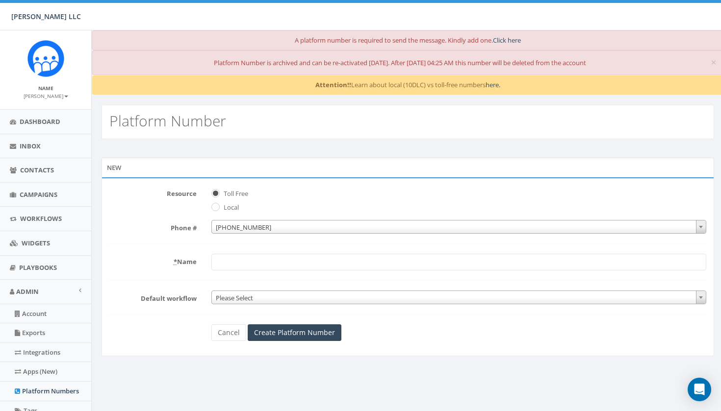
click at [274, 257] on input "* Name" at bounding box center [458, 262] width 495 height 17
click at [279, 293] on span "Please Select" at bounding box center [459, 298] width 494 height 14
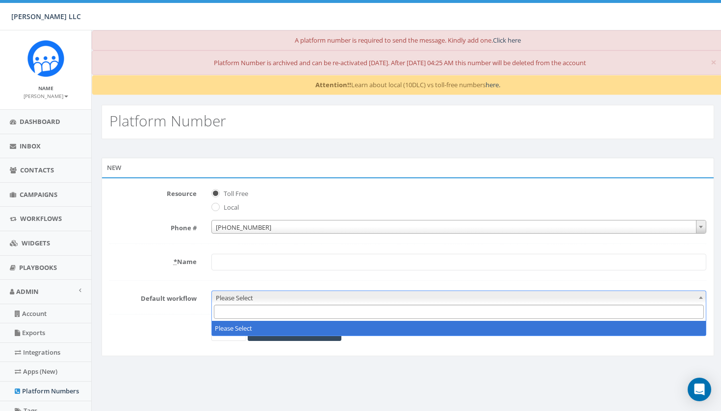
click at [257, 292] on span "Please Select" at bounding box center [459, 298] width 494 height 14
click at [50, 217] on span "Workflows" at bounding box center [41, 218] width 42 height 9
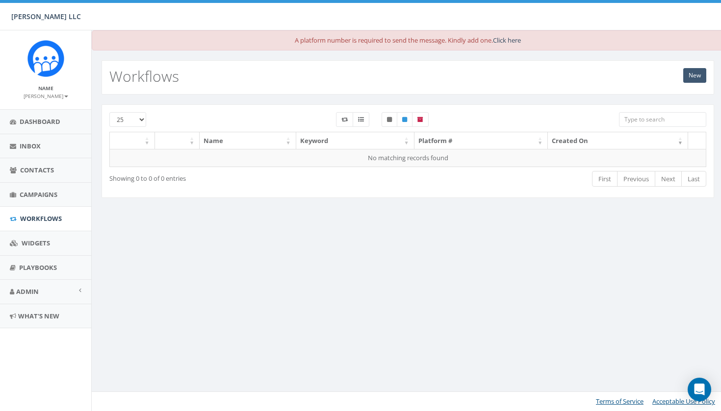
click at [698, 73] on link "New" at bounding box center [694, 75] width 23 height 15
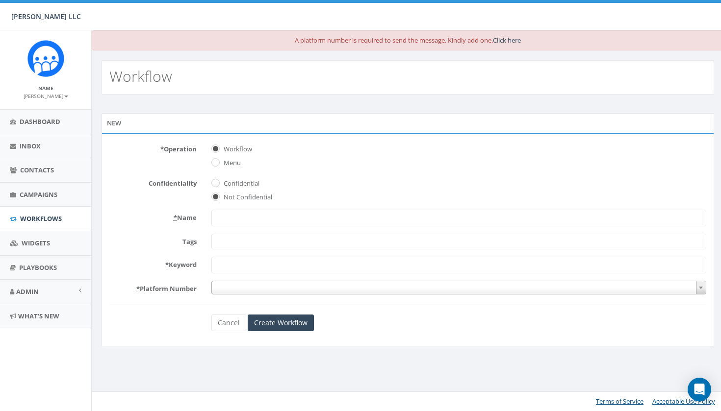
select select
click at [217, 161] on input "Menu" at bounding box center [214, 163] width 6 height 6
radio input "true"
click at [225, 228] on form "* Operation Workflow Menu Confidentiality Confidential Not Confidential * Name …" at bounding box center [407, 236] width 597 height 190
click at [232, 245] on span at bounding box center [458, 242] width 495 height 16
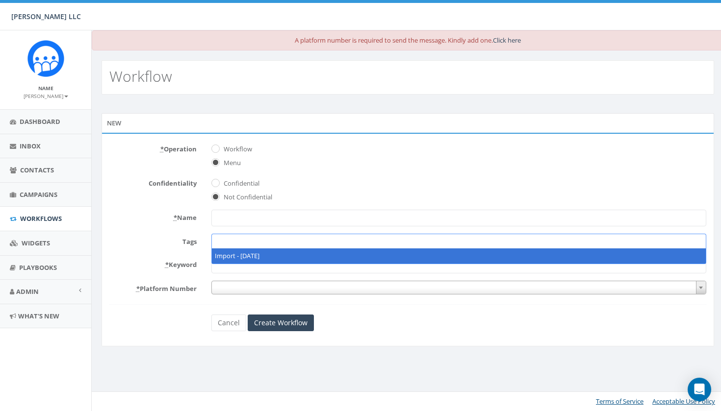
click at [235, 237] on span at bounding box center [458, 242] width 495 height 16
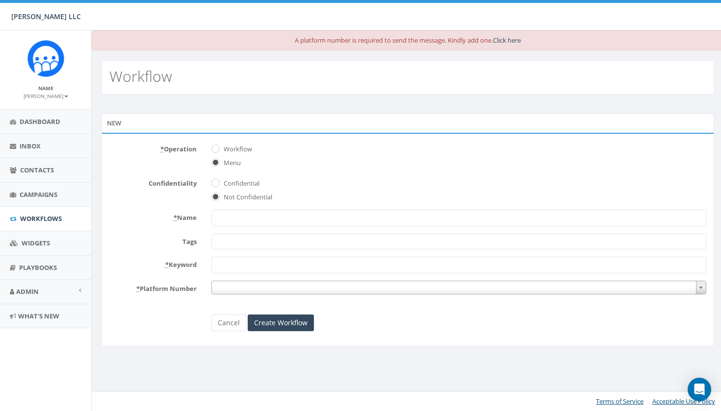
click at [235, 258] on input "* Keyword" at bounding box center [458, 265] width 495 height 17
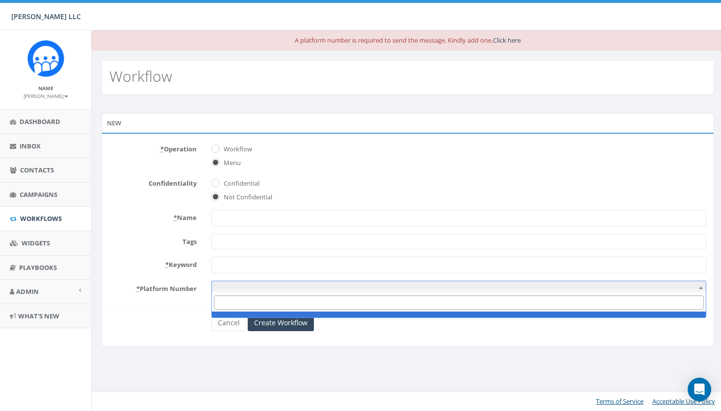
click at [236, 285] on span at bounding box center [458, 288] width 495 height 14
click at [249, 301] on input "Search" at bounding box center [459, 303] width 490 height 14
click at [310, 341] on div "* Operation Workflow Menu Confidentiality Confidential Not Confidential * Name …" at bounding box center [408, 240] width 612 height 214
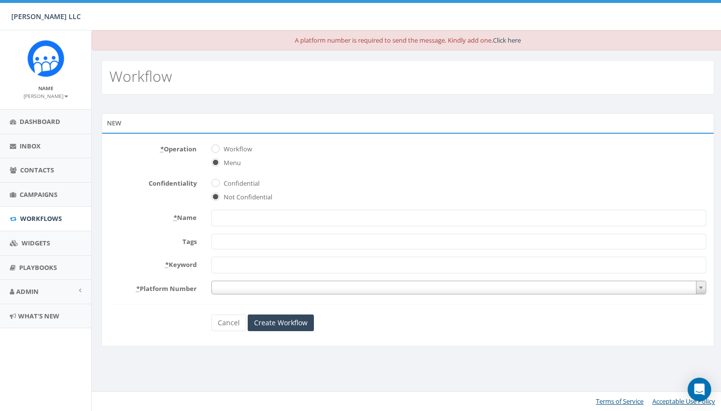
click at [239, 269] on input "* Keyword" at bounding box center [458, 265] width 495 height 17
click at [47, 167] on span "Contacts" at bounding box center [37, 170] width 34 height 9
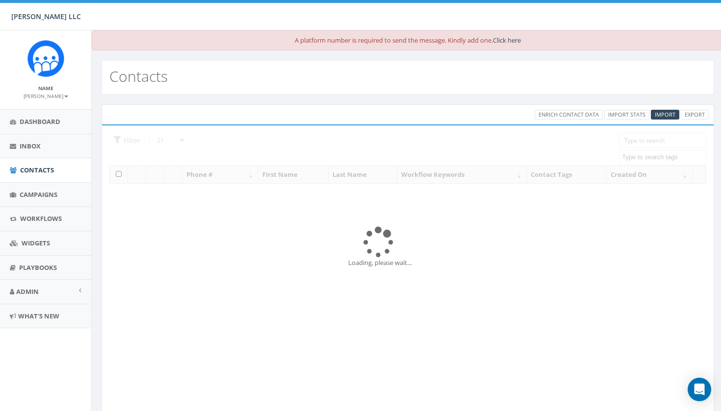
select select
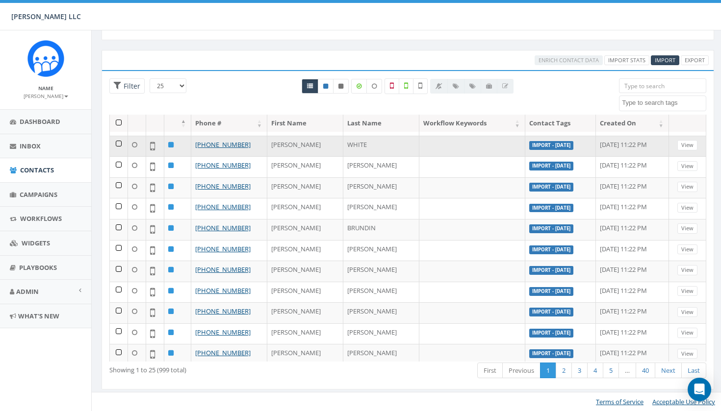
scroll to position [54, 0]
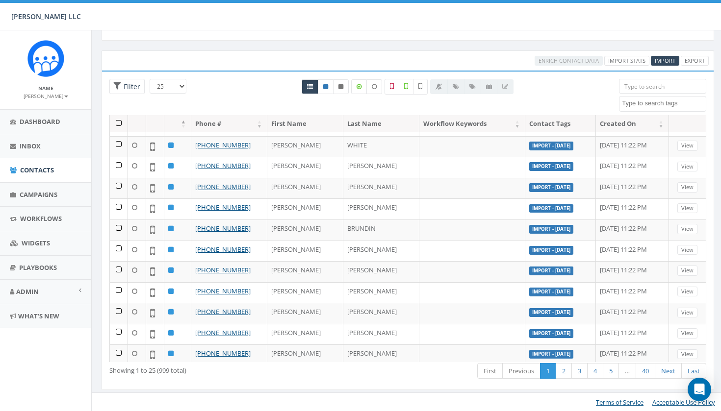
select select "100"
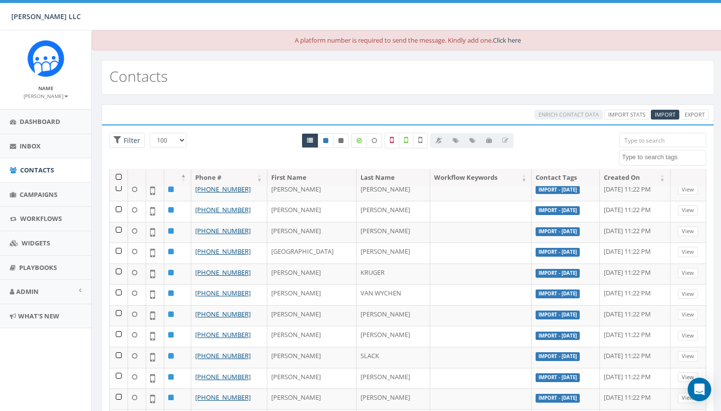
scroll to position [967, 0]
click at [406, 142] on icon at bounding box center [406, 140] width 4 height 9
checkbox input "true"
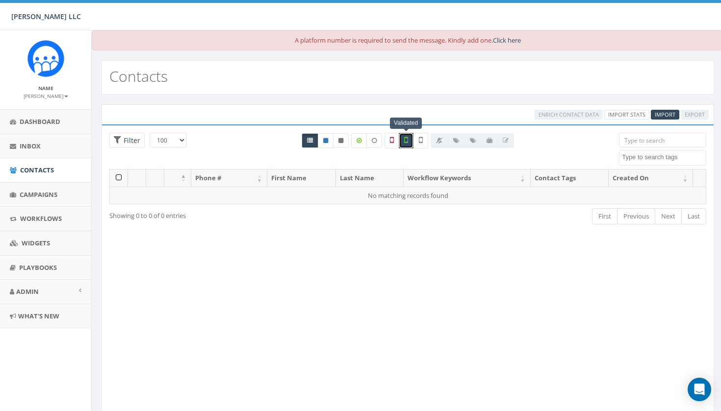
scroll to position [0, 0]
click at [393, 140] on icon at bounding box center [391, 140] width 4 height 9
checkbox input "true"
click at [407, 145] on label at bounding box center [406, 141] width 15 height 16
checkbox input "false"
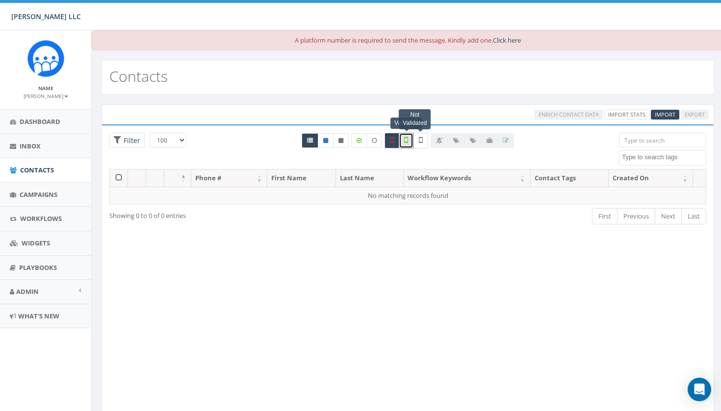
click at [425, 144] on label at bounding box center [420, 141] width 15 height 16
checkbox input "true"
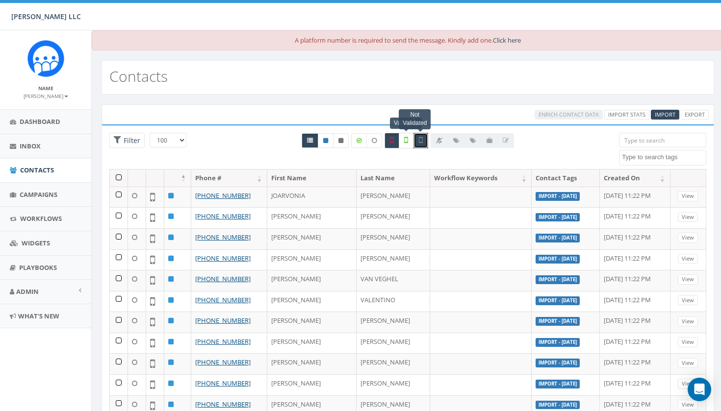
click at [405, 141] on icon at bounding box center [406, 140] width 4 height 9
checkbox input "true"
click at [421, 141] on icon at bounding box center [421, 140] width 4 height 9
checkbox input "false"
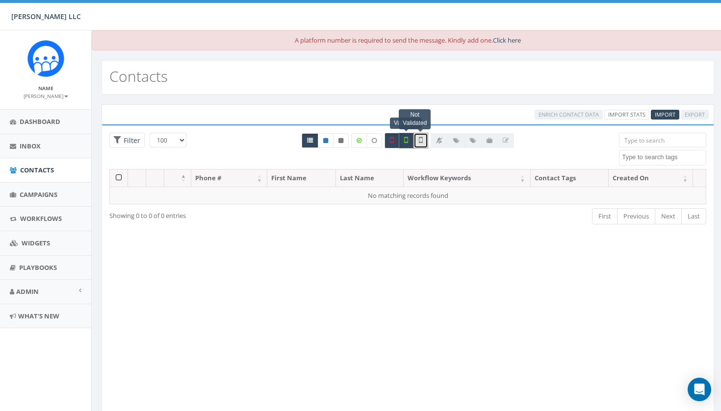
click at [406, 141] on icon at bounding box center [406, 140] width 4 height 9
checkbox input "false"
click at [392, 142] on icon at bounding box center [391, 140] width 4 height 9
checkbox input "false"
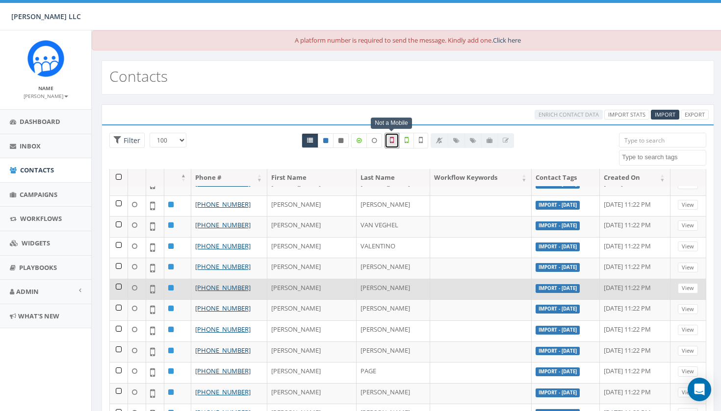
scroll to position [62, 0]
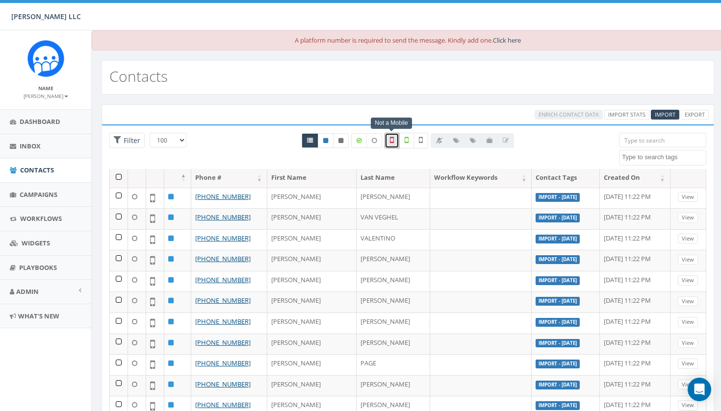
click at [482, 102] on div "Enrich Contact Data Import Stats 100% Cancel Import Export Loading the filters,…" at bounding box center [408, 281] width 632 height 372
click at [54, 95] on small "[PERSON_NAME]" at bounding box center [46, 96] width 45 height 7
click at [50, 194] on span "Campaigns" at bounding box center [39, 194] width 38 height 9
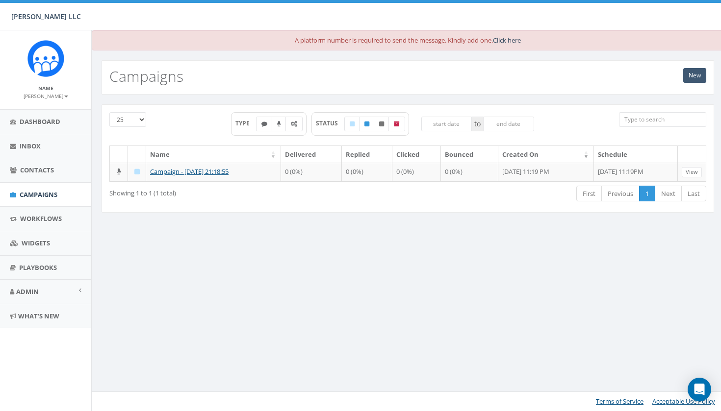
click at [697, 78] on link "New" at bounding box center [694, 75] width 23 height 15
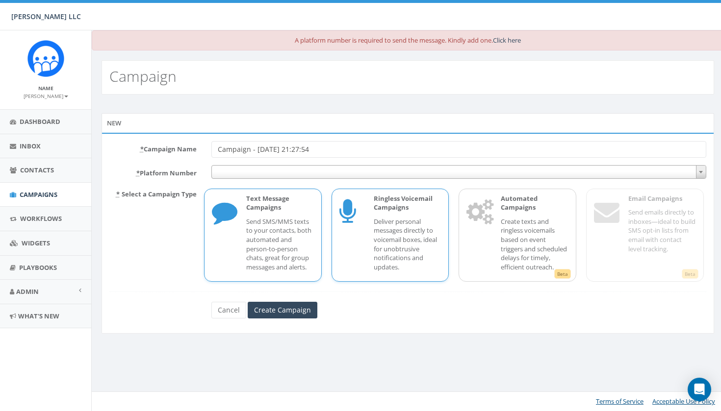
click at [386, 228] on p "Deliver personal messages directly to voicemail boxes, ideal for unobtrusive no…" at bounding box center [408, 244] width 68 height 54
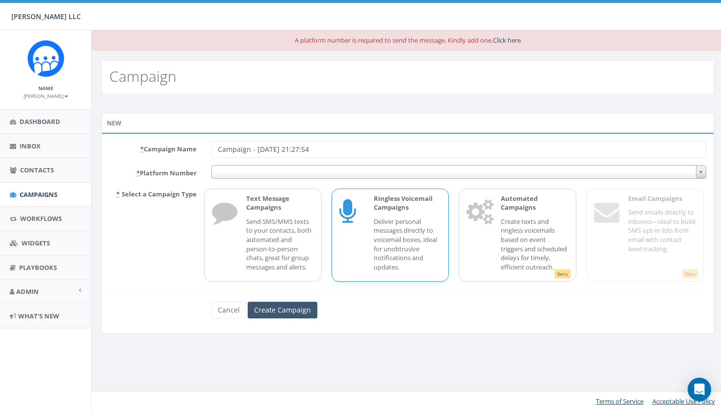
click at [281, 319] on input "Create Campaign" at bounding box center [283, 310] width 70 height 17
click at [296, 317] on input "Create Campaign" at bounding box center [283, 310] width 70 height 17
click at [313, 170] on span at bounding box center [458, 172] width 495 height 14
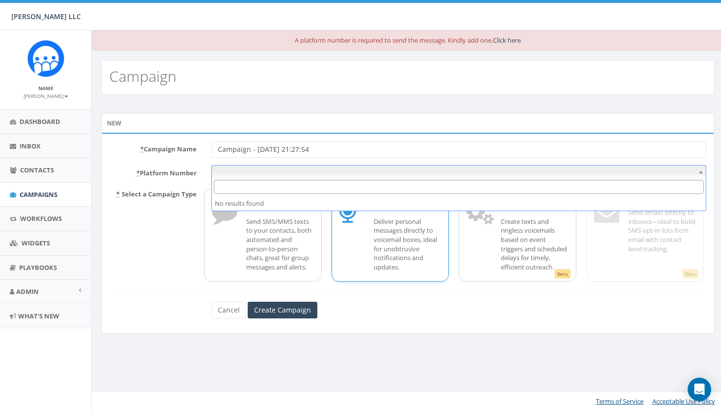
click at [311, 188] on input "Search" at bounding box center [459, 187] width 490 height 14
type input "5163879545"
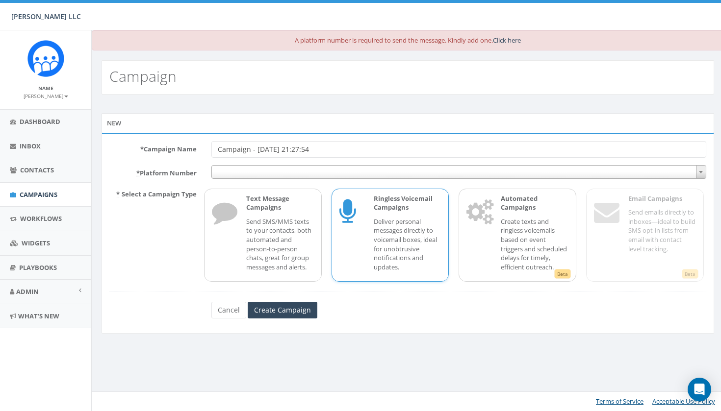
click at [285, 297] on form "* Campaign Name Campaign - 09/05/2025, 21:27:54 * Platform Number * Select a Ca…" at bounding box center [407, 230] width 597 height 178
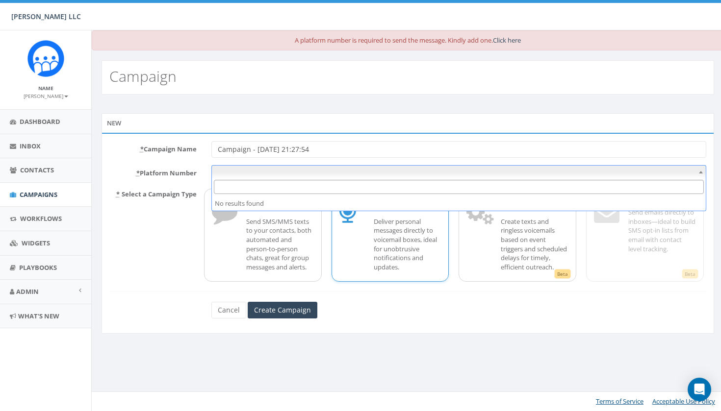
click at [317, 175] on span at bounding box center [458, 172] width 495 height 14
click at [350, 302] on form "* Campaign Name Campaign - 09/05/2025, 21:27:54 * Platform Number * Select a Ca…" at bounding box center [407, 230] width 597 height 178
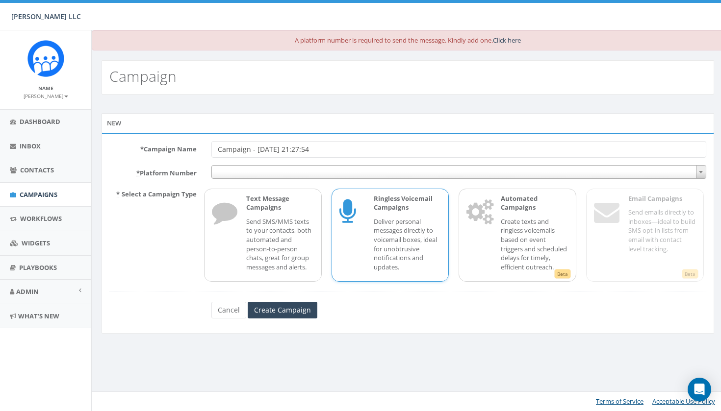
click at [395, 244] on p "Deliver personal messages directly to voicemail boxes, ideal for unobtrusive no…" at bounding box center [408, 244] width 68 height 54
click at [375, 224] on p "Deliver personal messages directly to voicemail boxes, ideal for unobtrusive no…" at bounding box center [408, 244] width 68 height 54
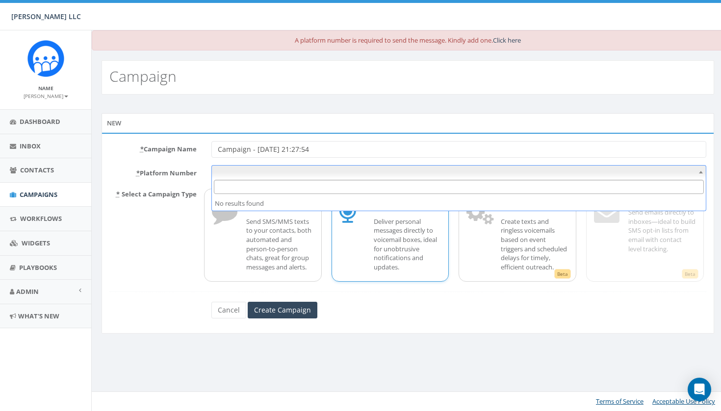
click at [218, 171] on span at bounding box center [458, 172] width 495 height 14
click at [509, 42] on link "Click here" at bounding box center [507, 40] width 28 height 9
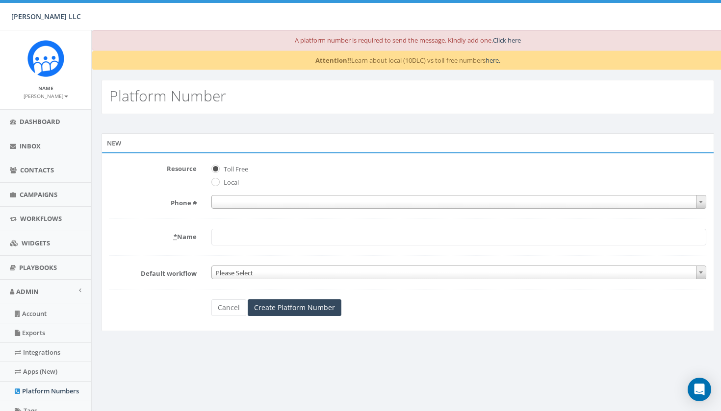
click at [493, 62] on link "here." at bounding box center [492, 60] width 15 height 9
